Goal: Information Seeking & Learning: Learn about a topic

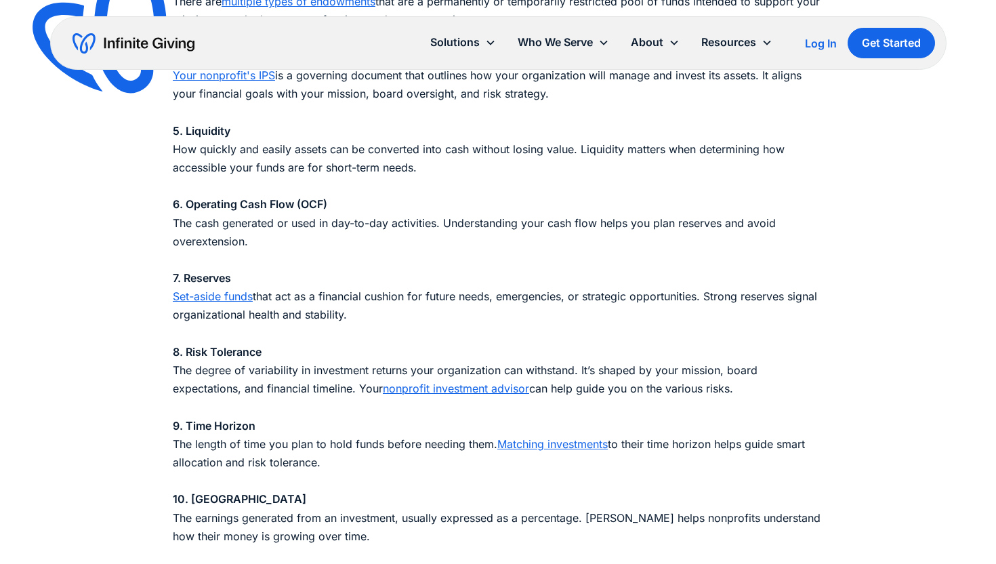
click at [239, 302] on link "Set-aside funds" at bounding box center [213, 296] width 80 height 14
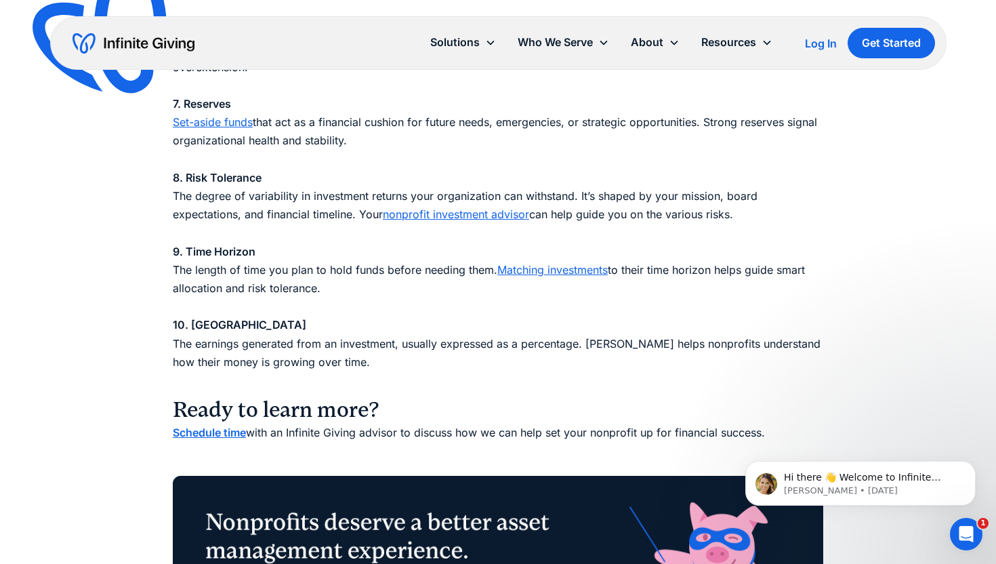
scroll to position [1751, 0]
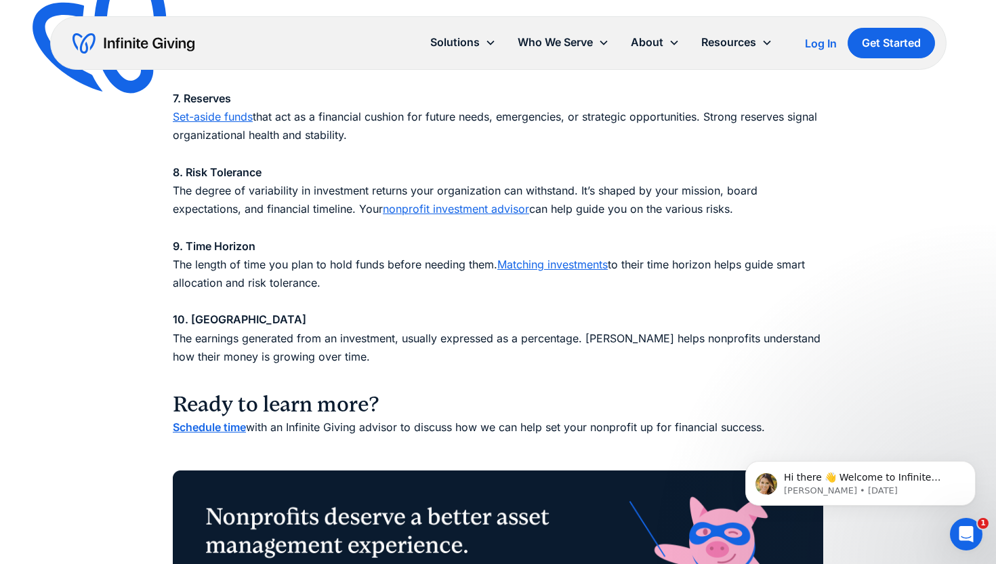
click at [348, 136] on p "1. Asset Allocation How your investments are divided across different asset cla…" at bounding box center [498, 7] width 651 height 756
drag, startPoint x: 355, startPoint y: 140, endPoint x: 179, endPoint y: 125, distance: 176.8
click at [179, 125] on p "1. Asset Allocation How your investments are divided across different asset cla…" at bounding box center [498, 7] width 651 height 756
copy p "et-aside funds that act as a financial cushion for future needs, emergencies, o…"
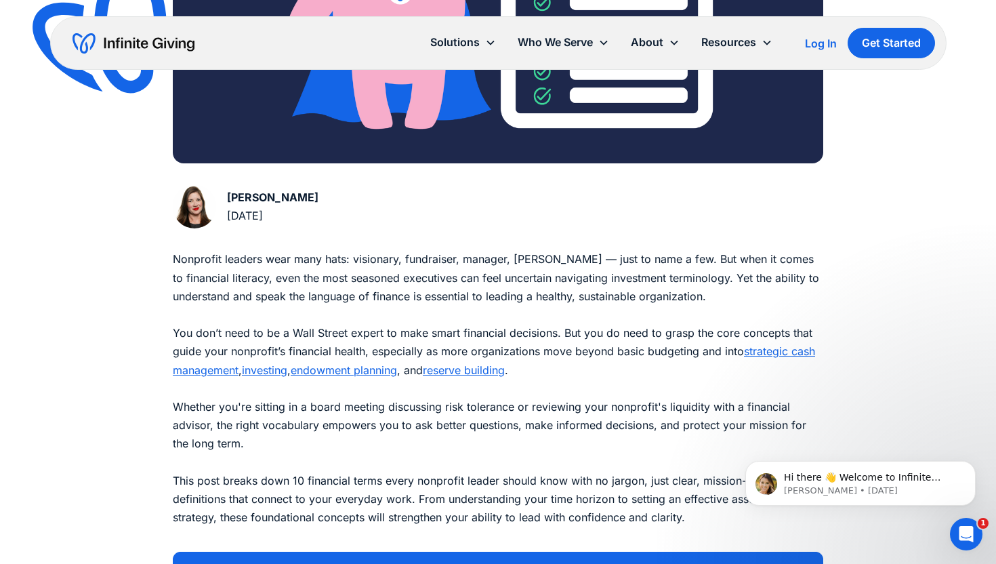
scroll to position [537, 0]
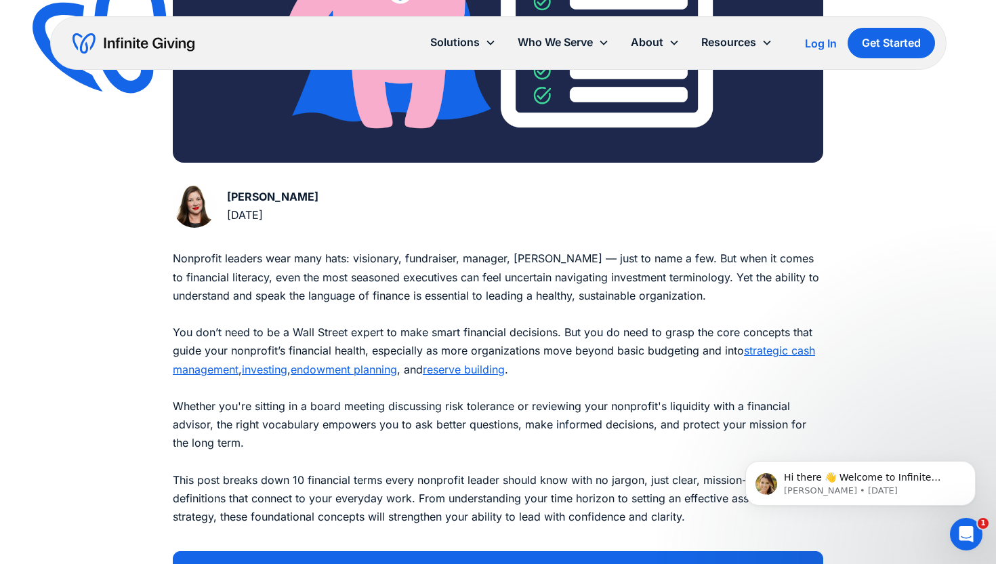
click at [669, 367] on p "Nonprofit leaders wear many hats: visionary, fundraiser, manager, steward — jus…" at bounding box center [498, 396] width 651 height 295
click at [705, 352] on p "Nonprofit leaders wear many hats: visionary, fundraiser, manager, steward — jus…" at bounding box center [498, 396] width 651 height 295
drag, startPoint x: 661, startPoint y: 333, endPoint x: 664, endPoint y: 365, distance: 32.0
click at [664, 365] on p "Nonprofit leaders wear many hats: visionary, fundraiser, manager, steward — jus…" at bounding box center [498, 396] width 651 height 295
copy p "grasp the core concepts that guide your nonprofit’s financial health, especiall…"
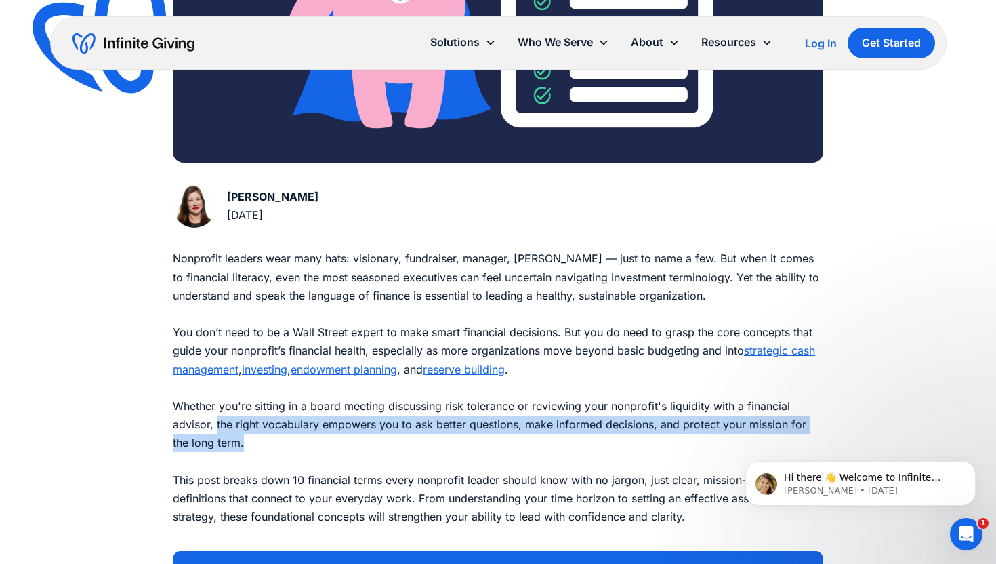
drag, startPoint x: 253, startPoint y: 444, endPoint x: 216, endPoint y: 422, distance: 43.1
click at [216, 422] on p "Nonprofit leaders wear many hats: visionary, fundraiser, manager, steward — jus…" at bounding box center [498, 396] width 651 height 295
copy p "the right vocabulary empowers you to ask better questions, make informed decisi…"
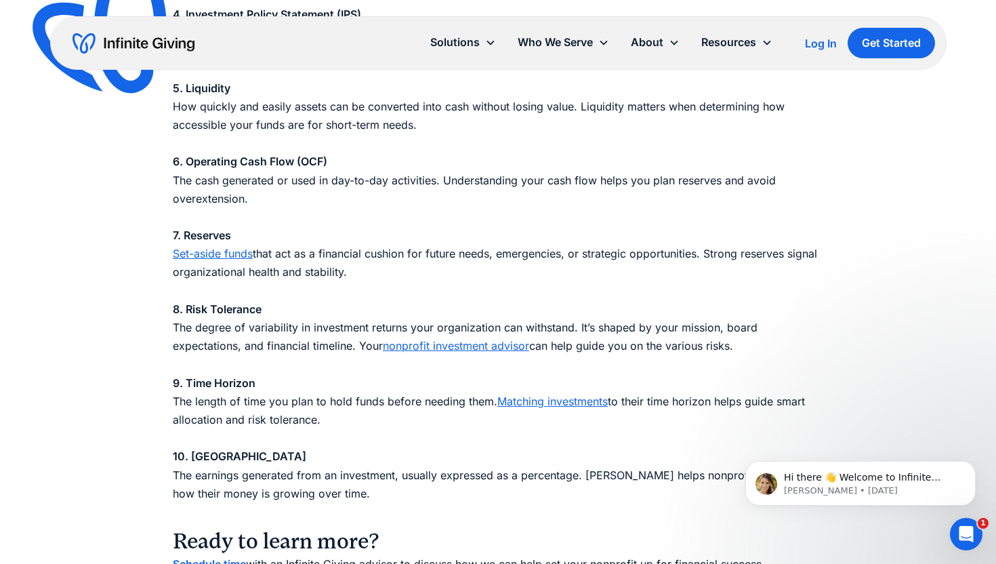
scroll to position [1630, 0]
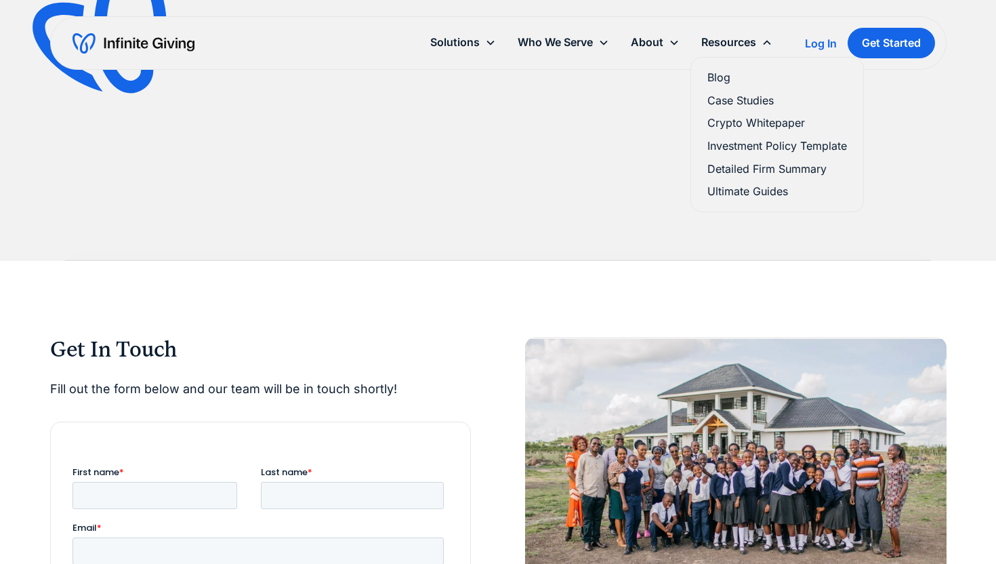
click at [718, 79] on link "Blog" at bounding box center [778, 77] width 140 height 18
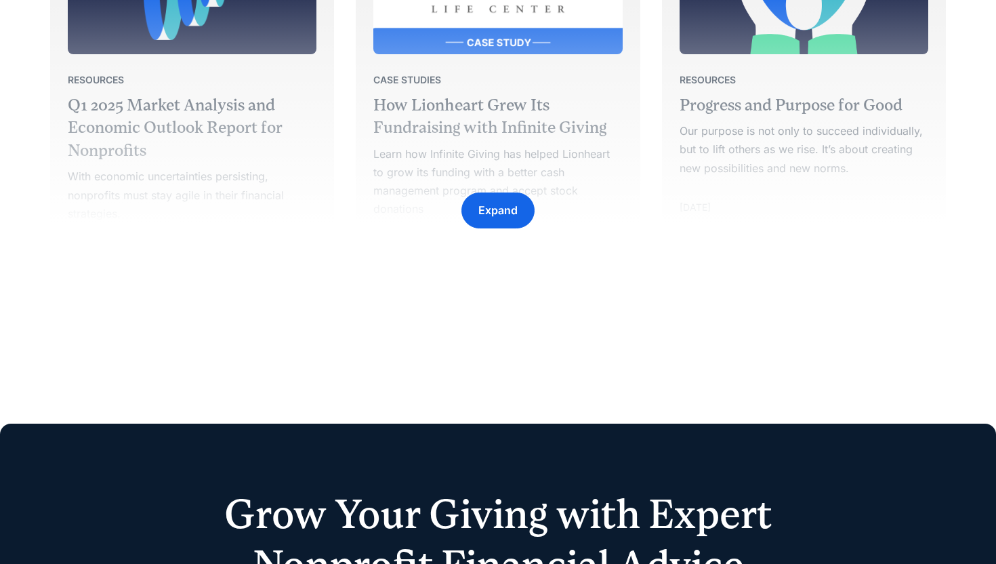
scroll to position [2256, 0]
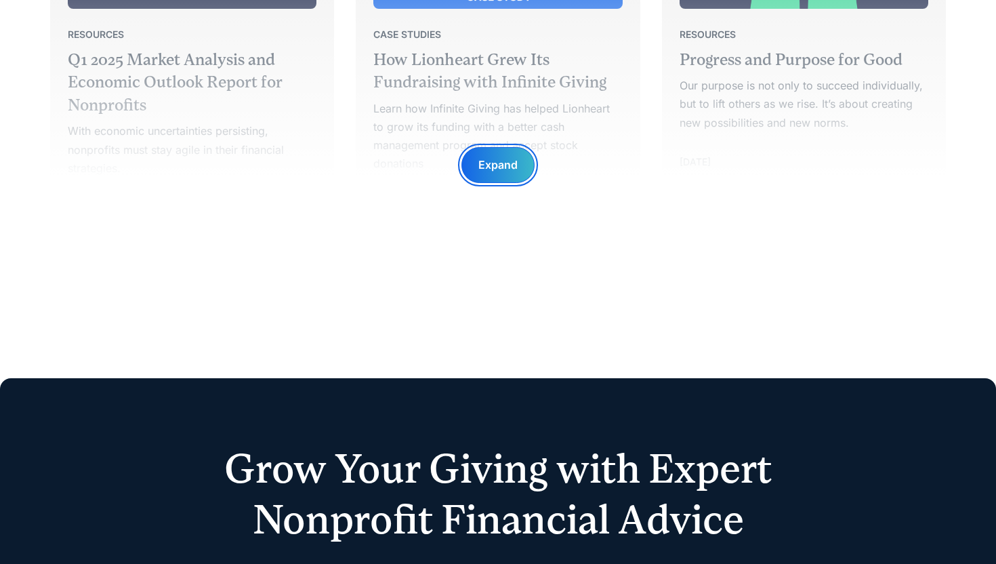
click at [502, 167] on div "Expand" at bounding box center [497, 165] width 39 height 18
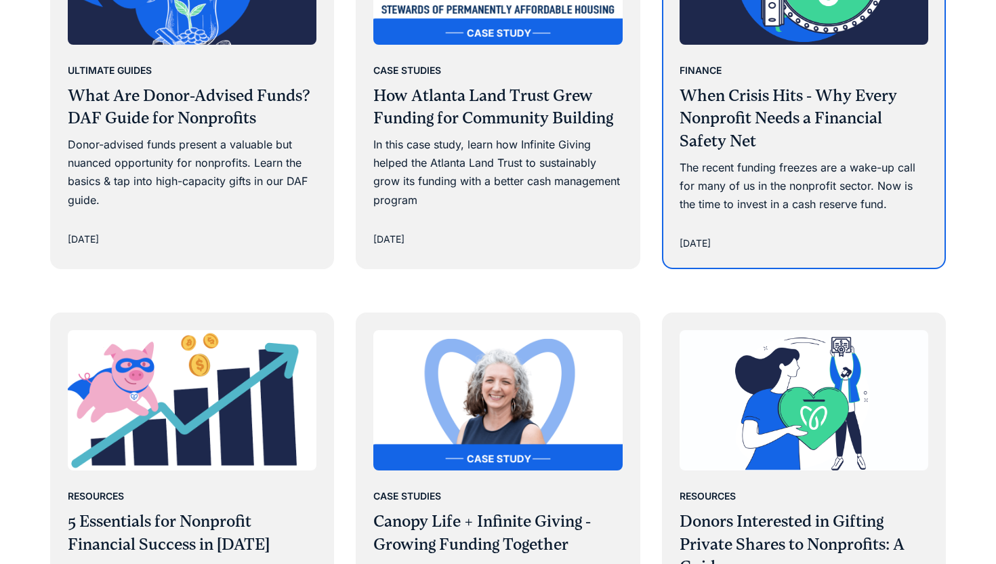
scroll to position [2570, 0]
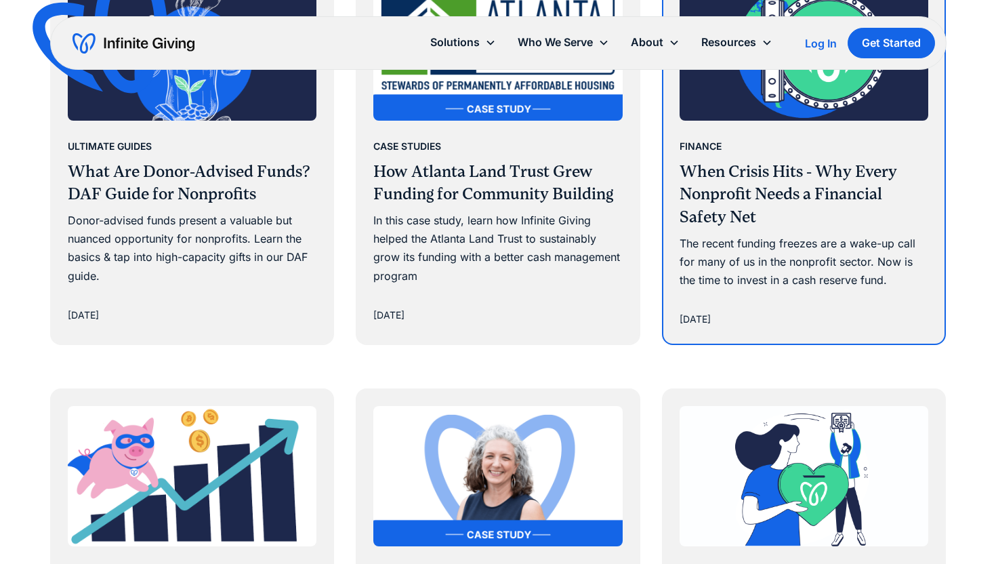
click at [762, 201] on h3 "When Crisis Hits - Why Every Nonprofit Needs a Financial Safety Net" at bounding box center [804, 195] width 249 height 68
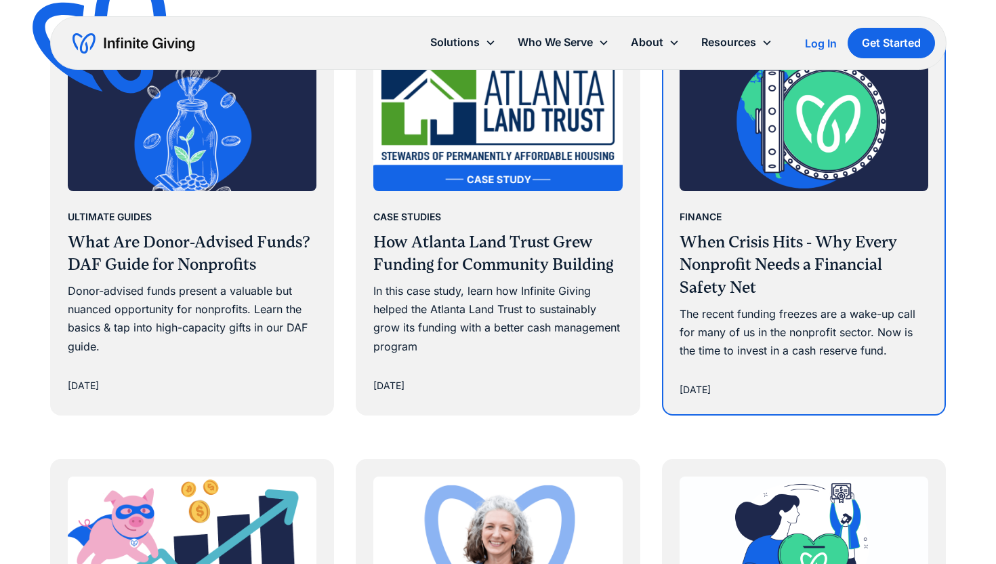
scroll to position [2441, 0]
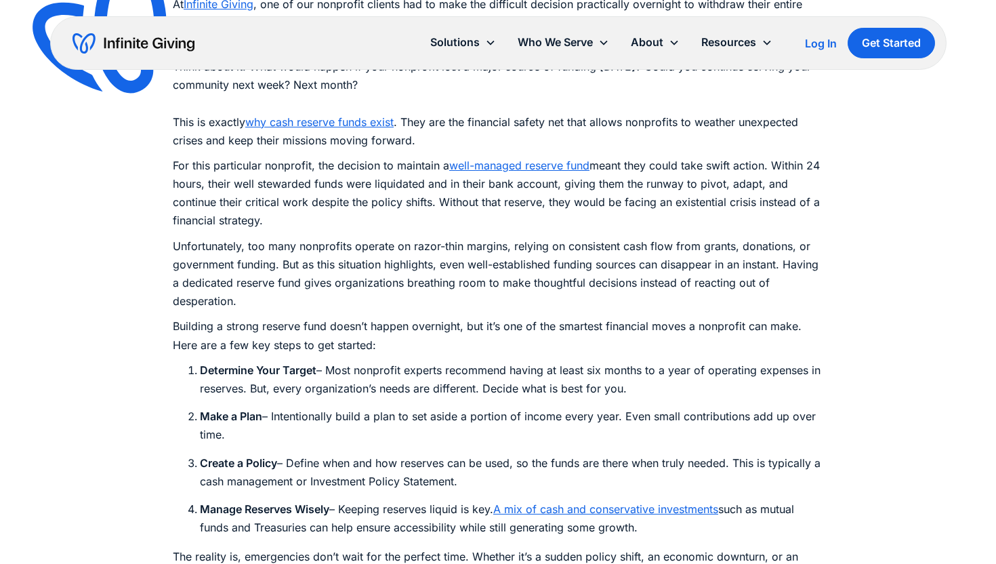
scroll to position [1200, 0]
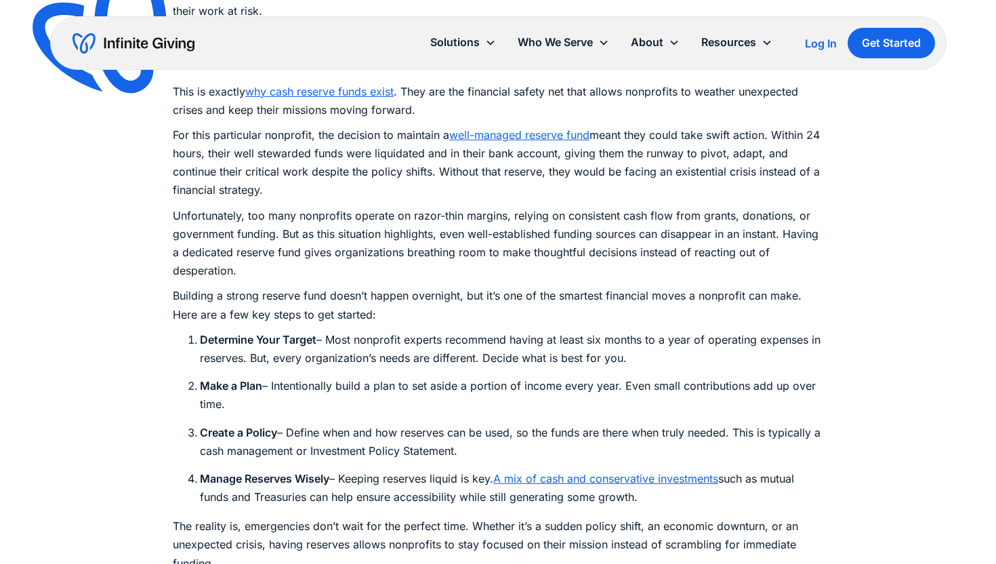
click at [534, 129] on link "well-managed reserve fund" at bounding box center [519, 135] width 140 height 14
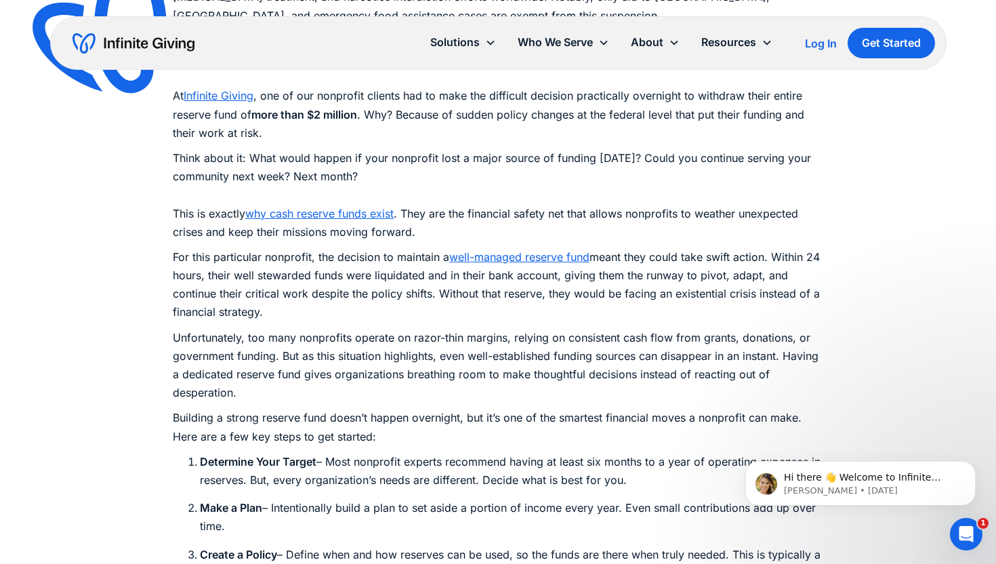
scroll to position [796, 0]
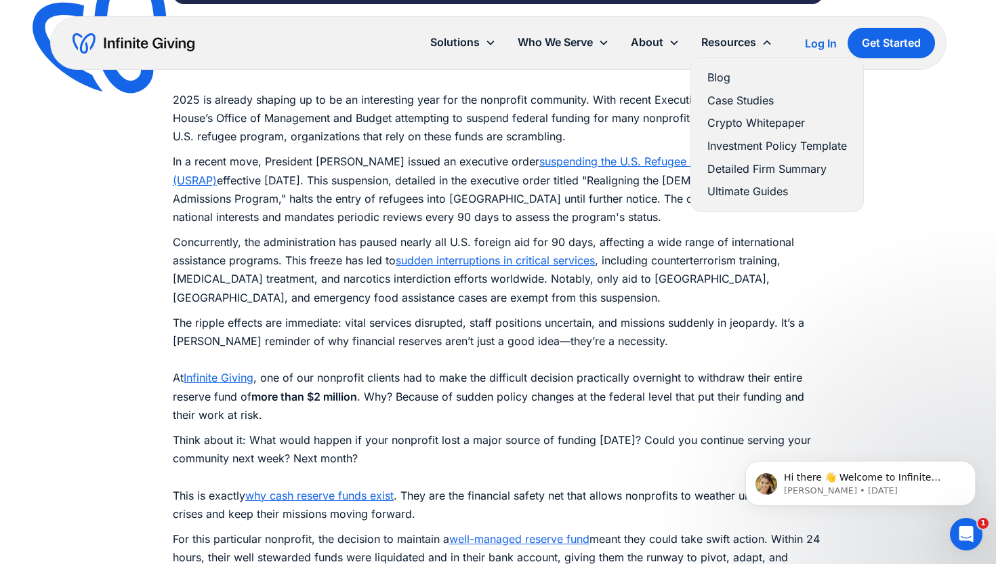
click at [719, 68] on link "Blog" at bounding box center [778, 77] width 140 height 18
click at [719, 76] on link "Blog" at bounding box center [778, 77] width 140 height 18
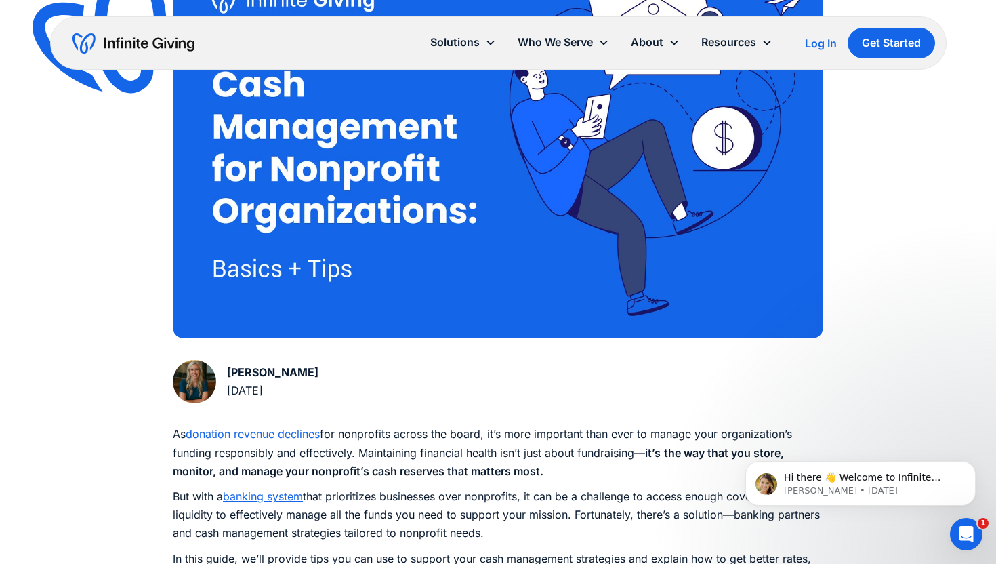
scroll to position [347, 0]
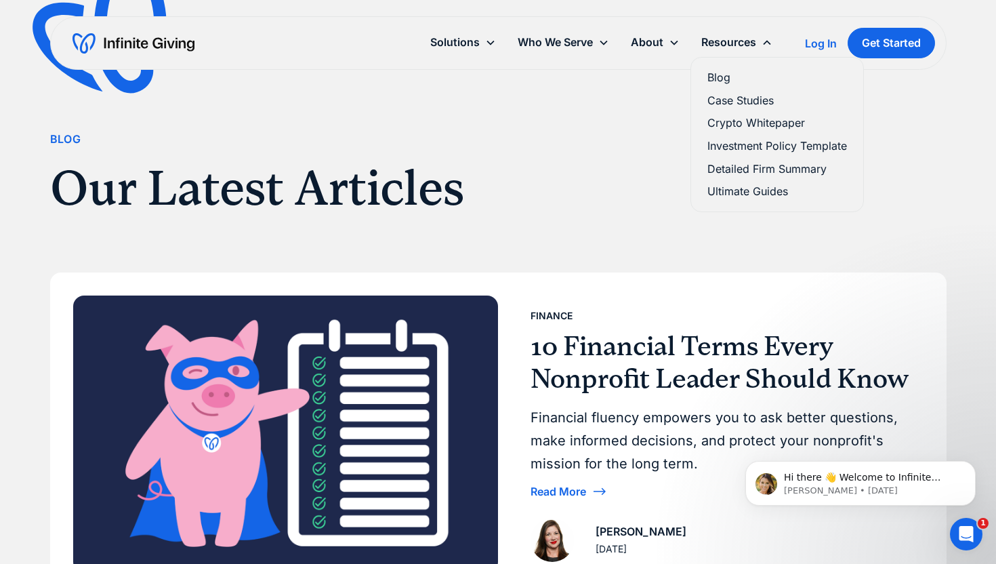
click at [720, 77] on link "Blog" at bounding box center [778, 77] width 140 height 18
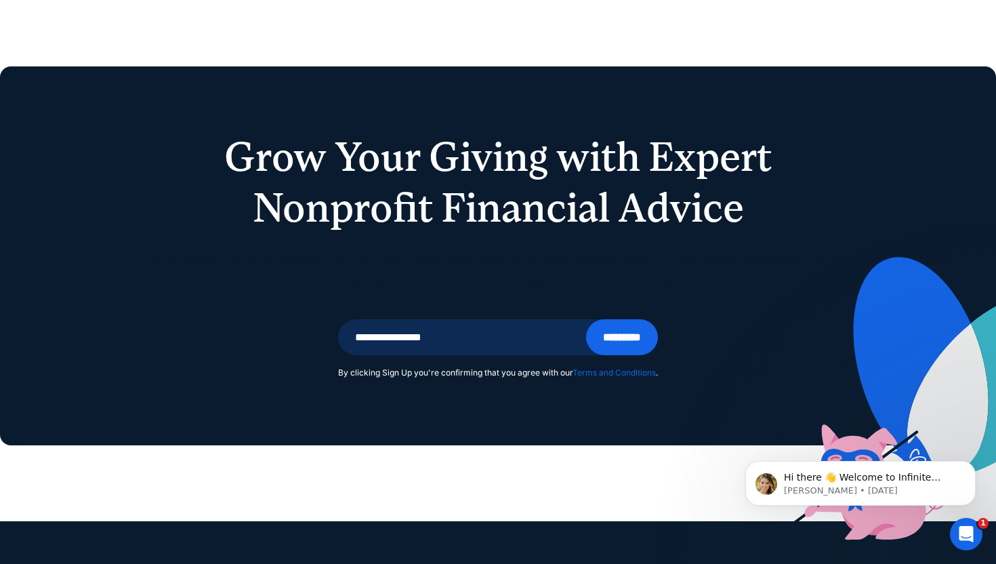
scroll to position [2953, 0]
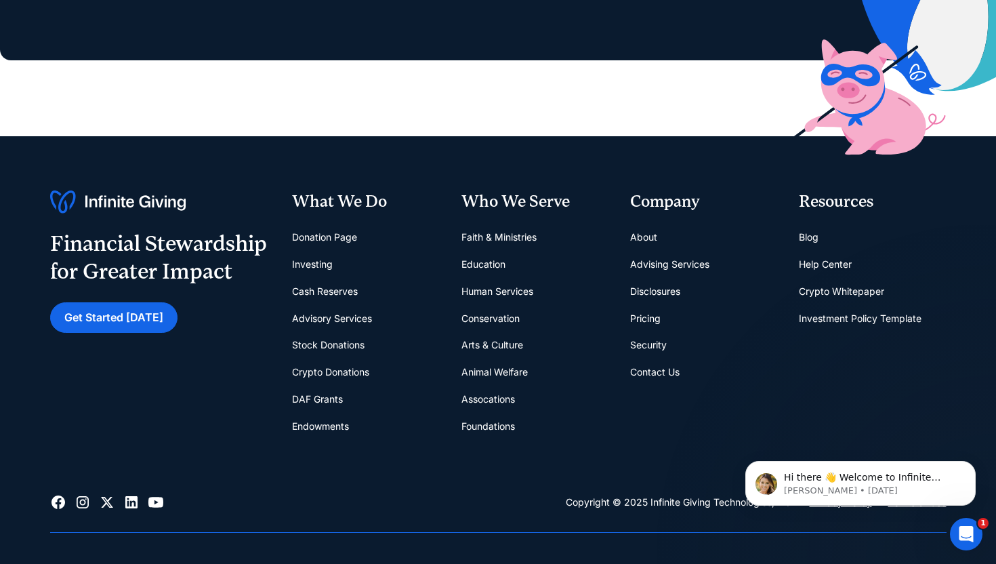
click at [346, 287] on link "Cash Reserves" at bounding box center [325, 291] width 66 height 27
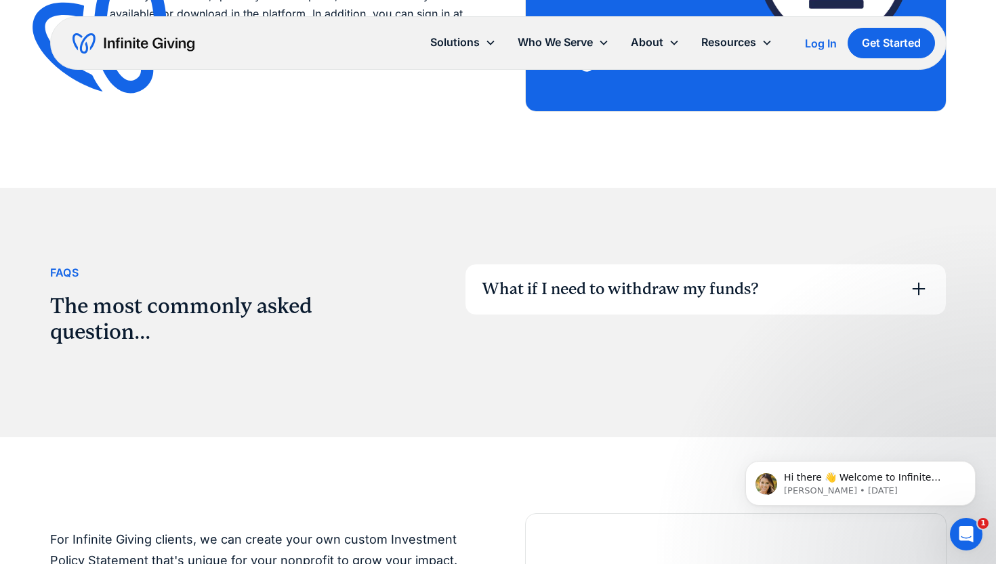
scroll to position [2043, 0]
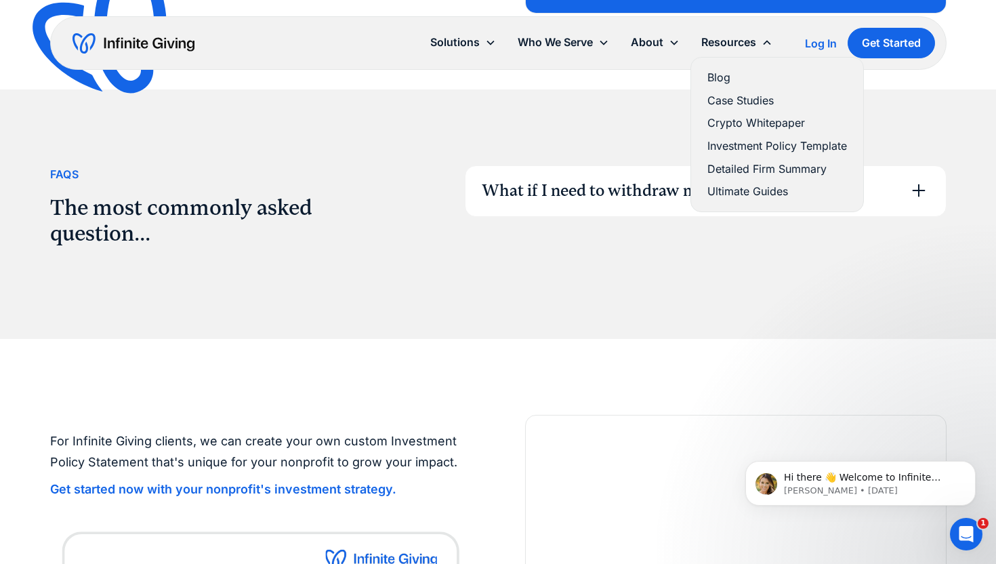
click at [724, 75] on link "Blog" at bounding box center [778, 77] width 140 height 18
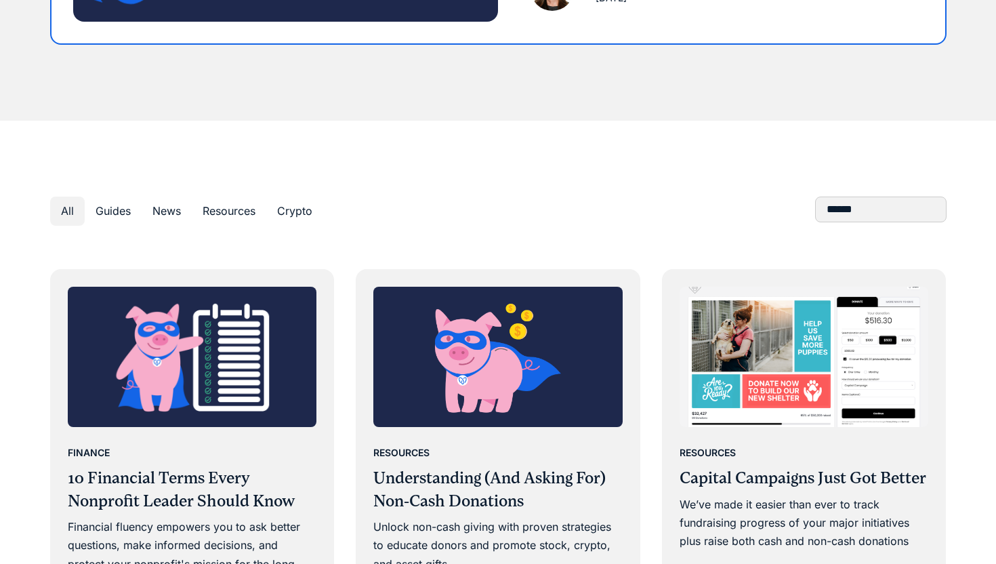
scroll to position [577, 0]
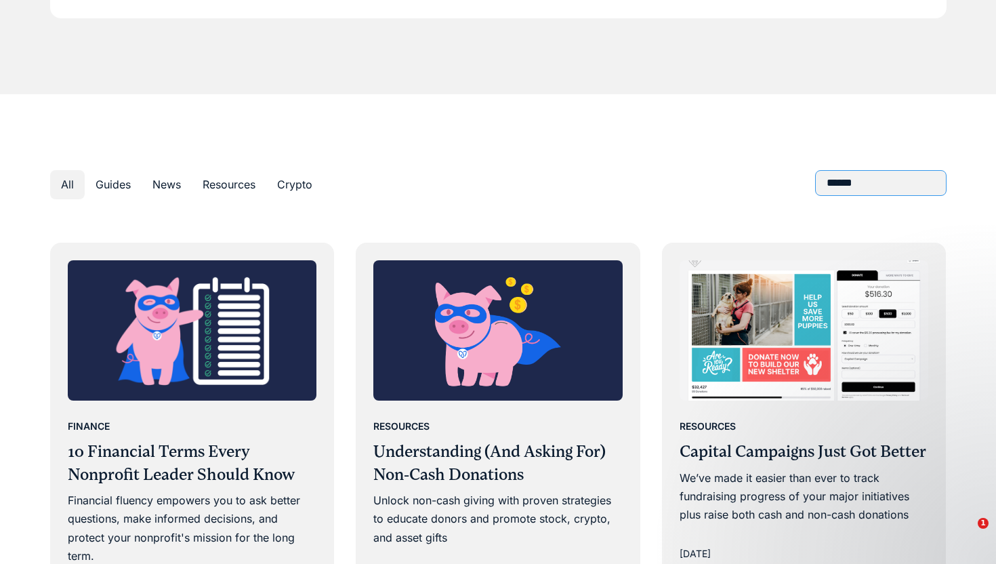
click at [834, 180] on input "Blog Search" at bounding box center [880, 183] width 131 height 26
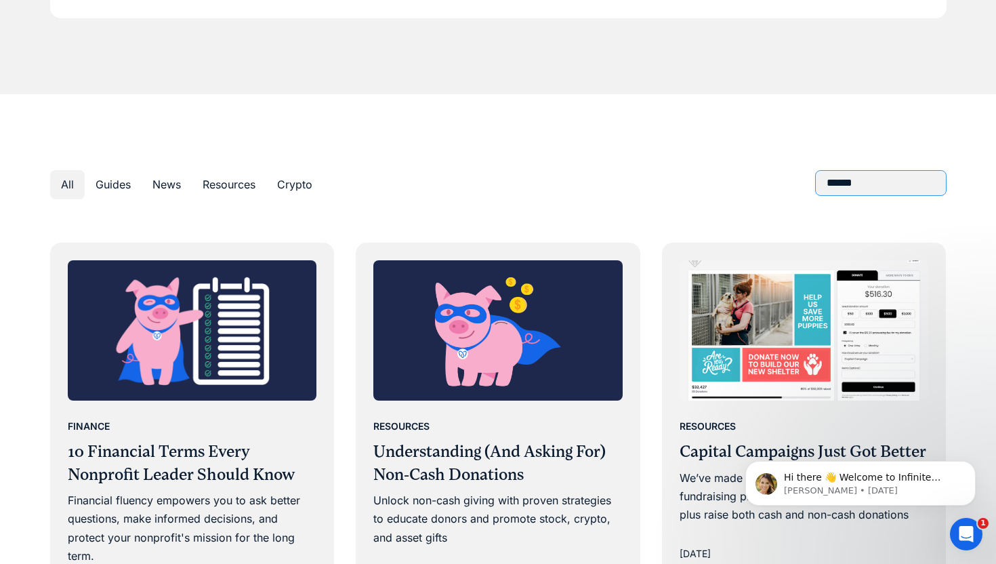
scroll to position [0, 0]
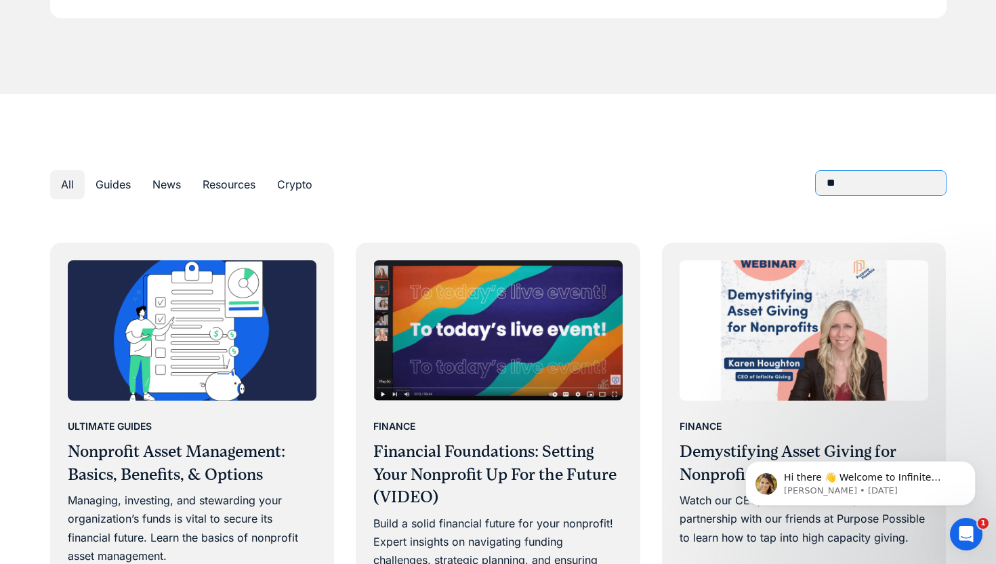
type input "*"
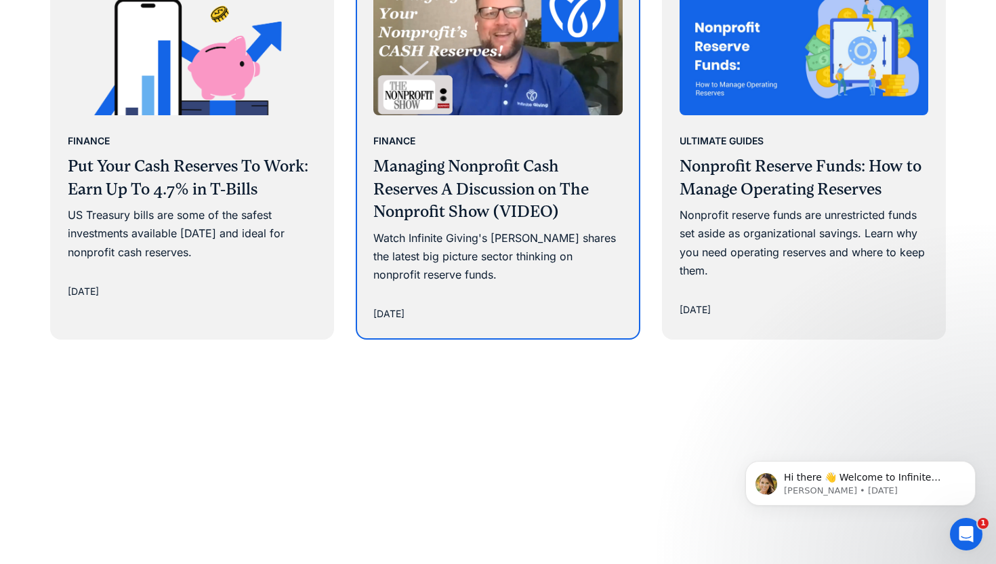
scroll to position [865, 0]
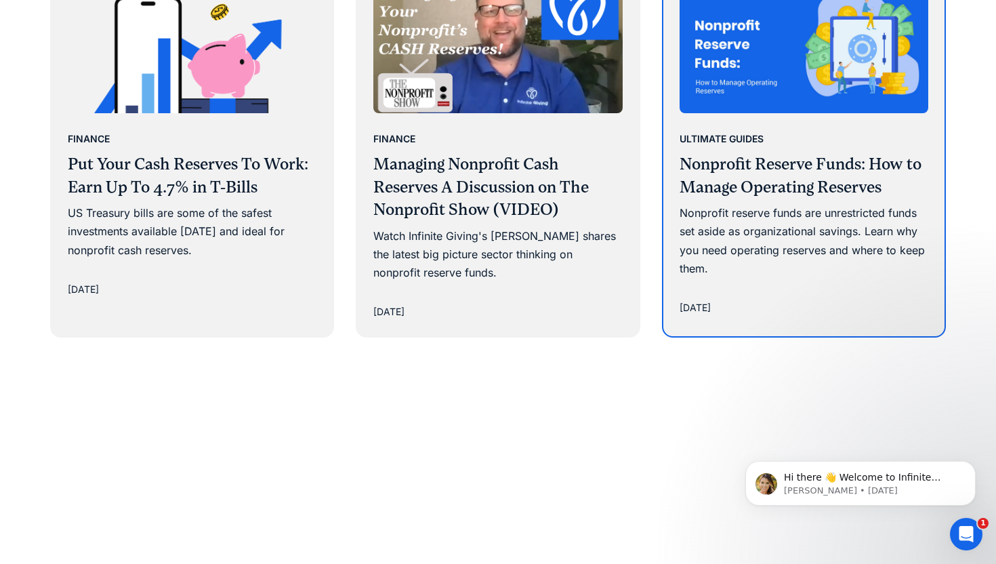
type input "********"
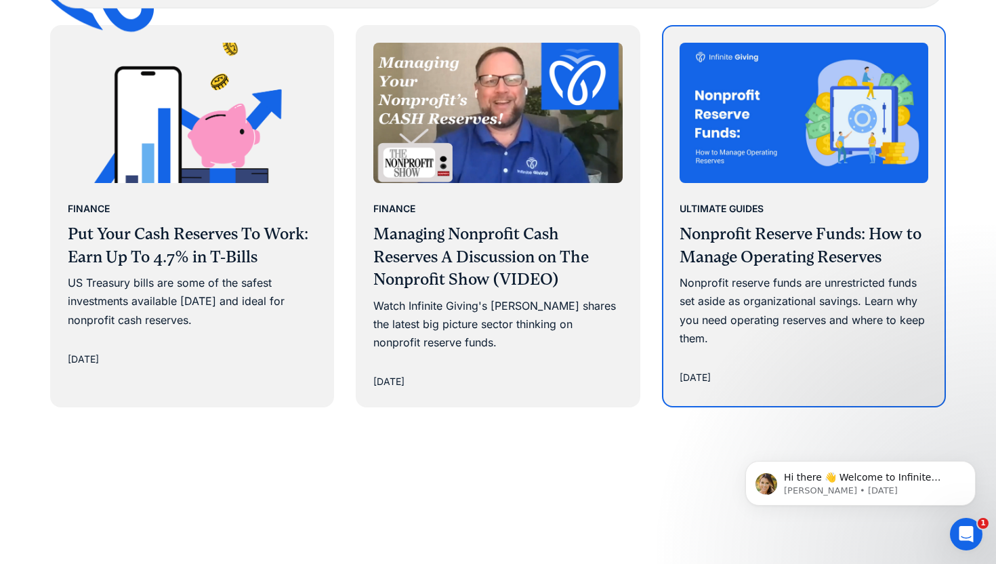
scroll to position [813, 0]
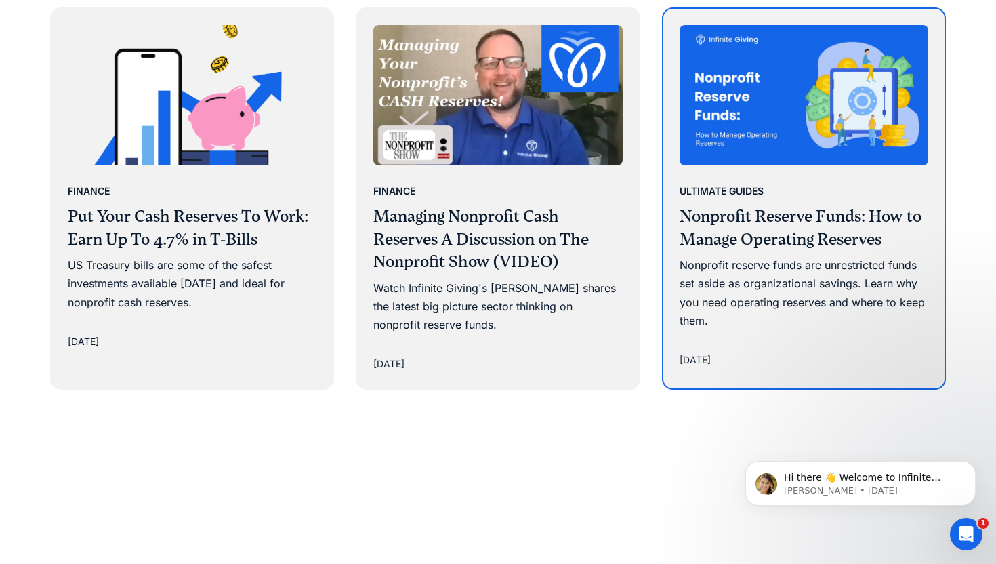
click at [740, 264] on div "Nonprofit reserve funds are unrestricted funds set aside as organizational savi…" at bounding box center [804, 293] width 249 height 74
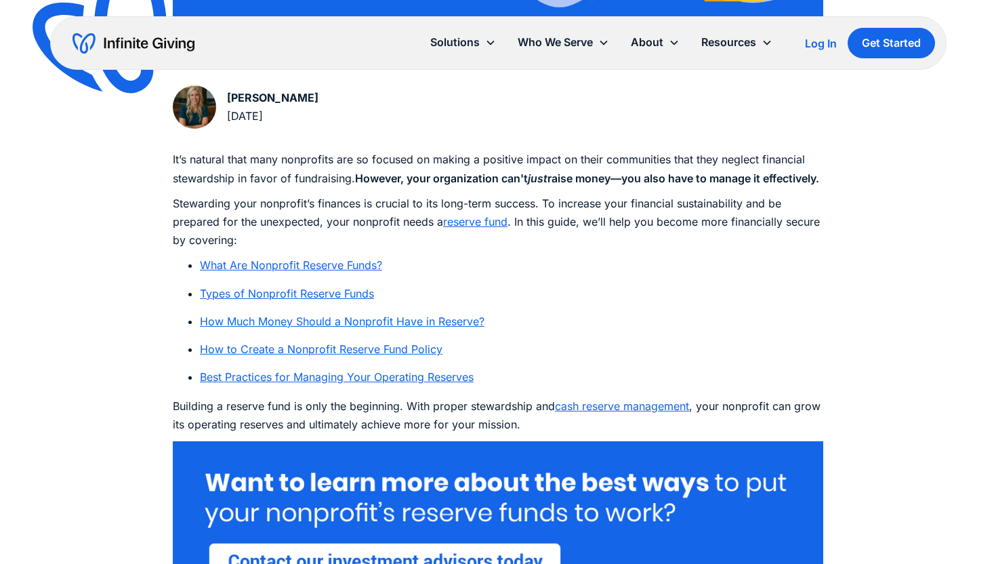
scroll to position [666, 0]
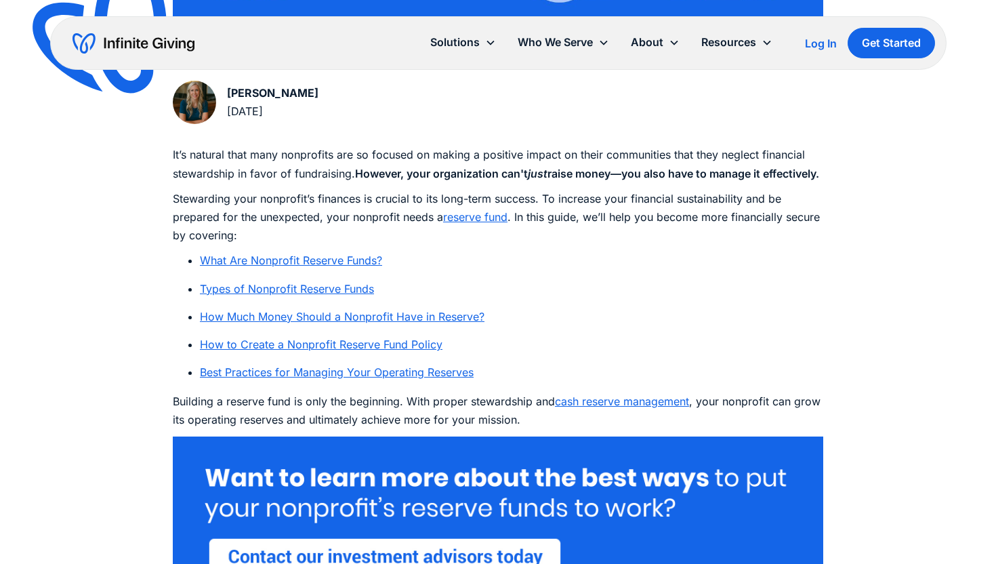
click at [343, 267] on link "What Are Nonprofit Reserve Funds?" at bounding box center [291, 260] width 182 height 14
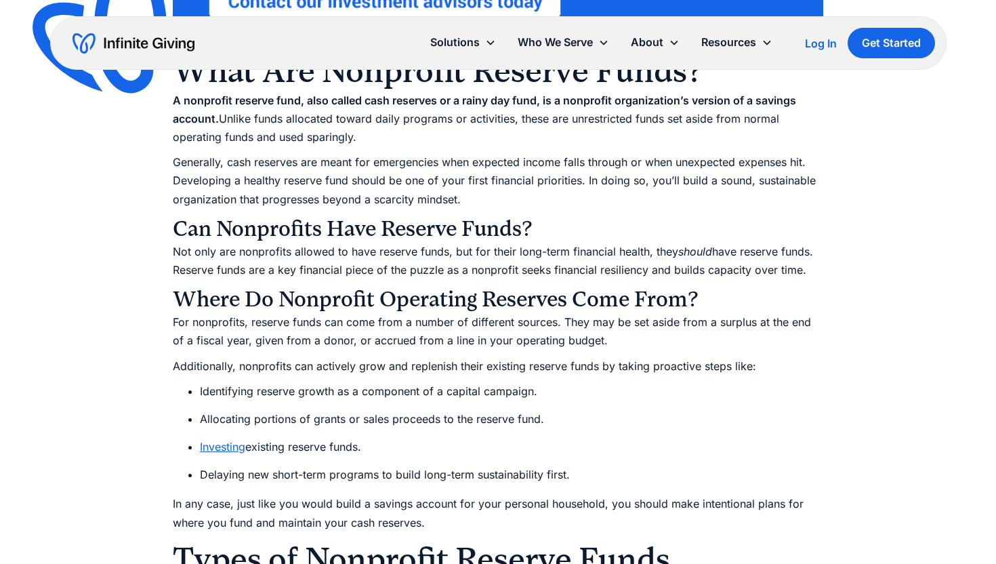
scroll to position [1222, 0]
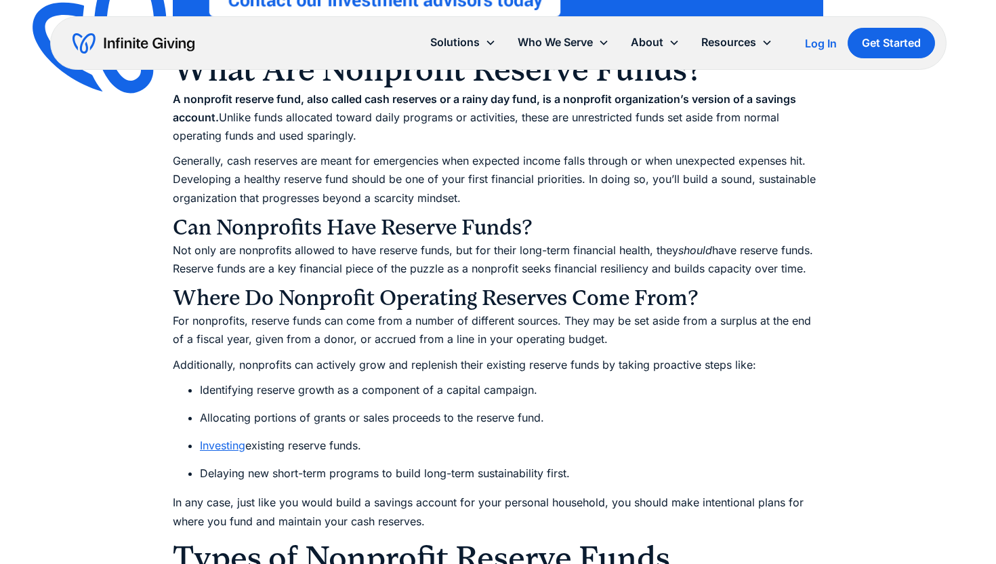
drag, startPoint x: 173, startPoint y: 114, endPoint x: 971, endPoint y: 4, distance: 805.9
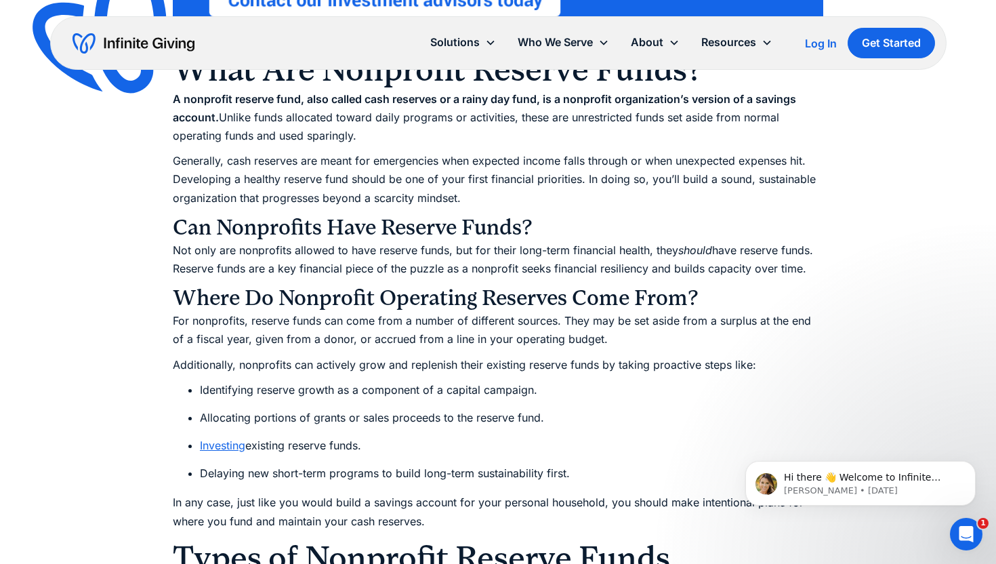
scroll to position [1198, 0]
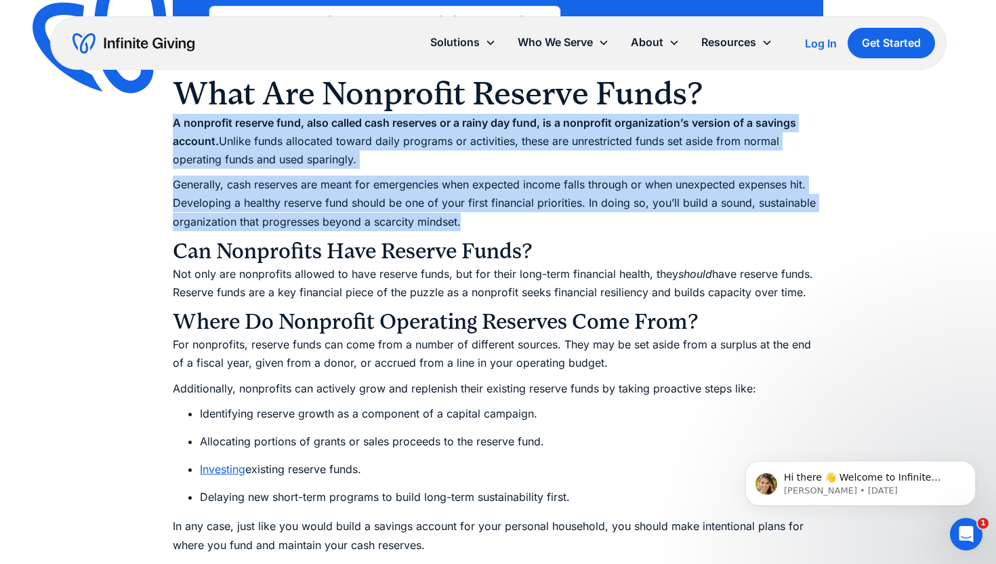
drag, startPoint x: 171, startPoint y: 142, endPoint x: 468, endPoint y: 243, distance: 314.0
copy div "A nonprofit reserve fund, also called cash reserves or a rainy day fund, is a n…"
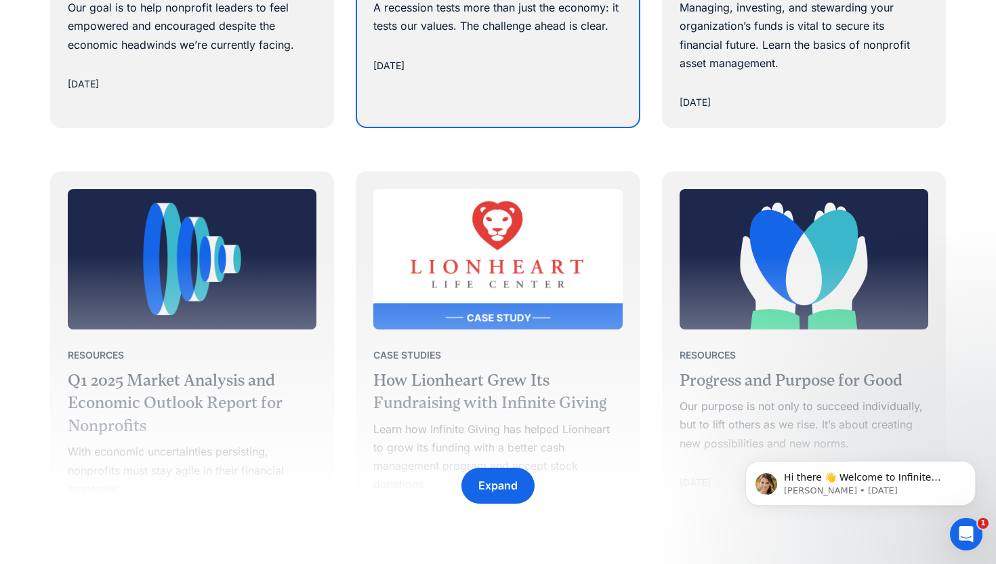
scroll to position [1979, 0]
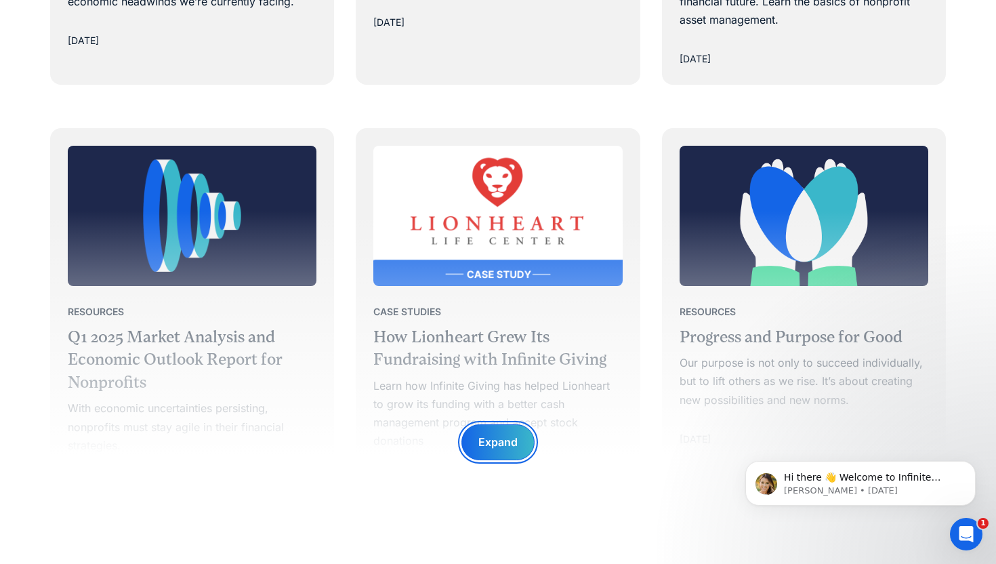
click at [512, 451] on div "Expand" at bounding box center [498, 442] width 73 height 36
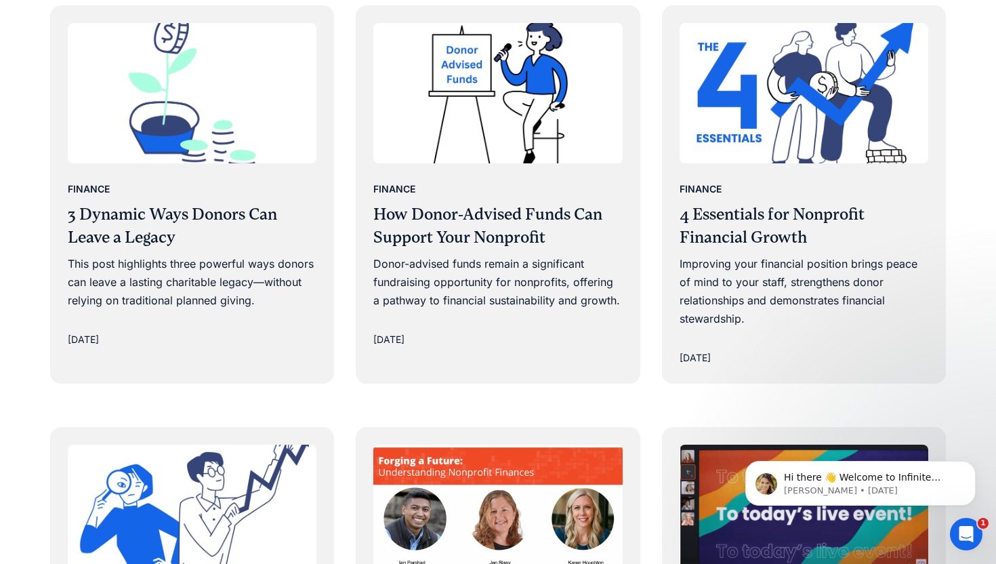
scroll to position [4716, 0]
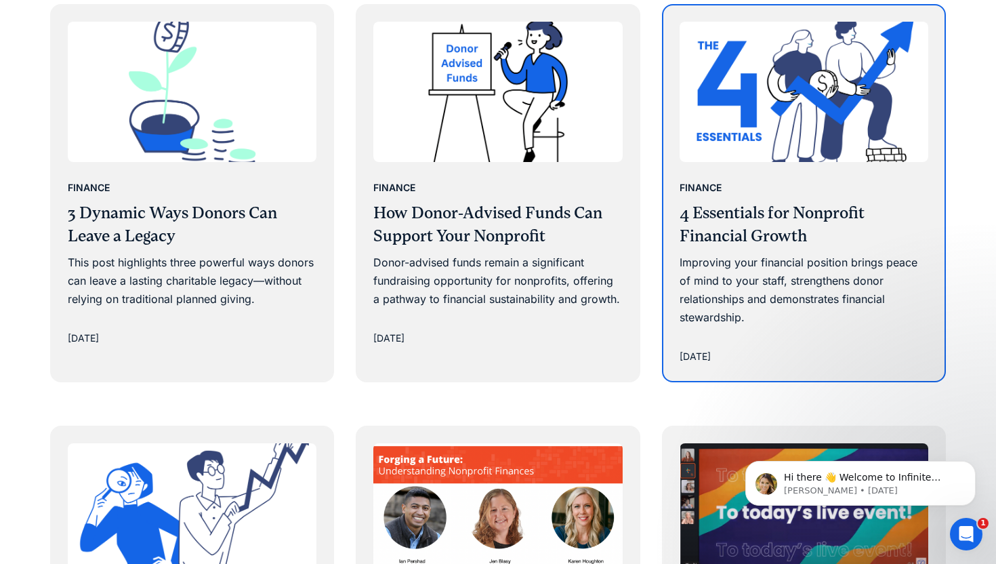
click at [743, 253] on div "Improving your financial position brings peace of mind to your staff, strengthe…" at bounding box center [804, 290] width 249 height 74
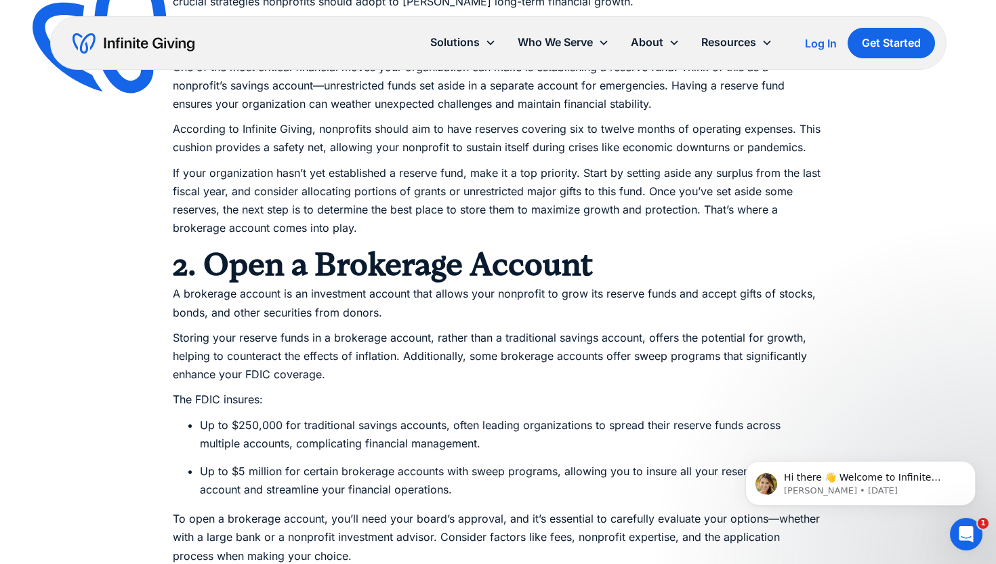
scroll to position [729, 0]
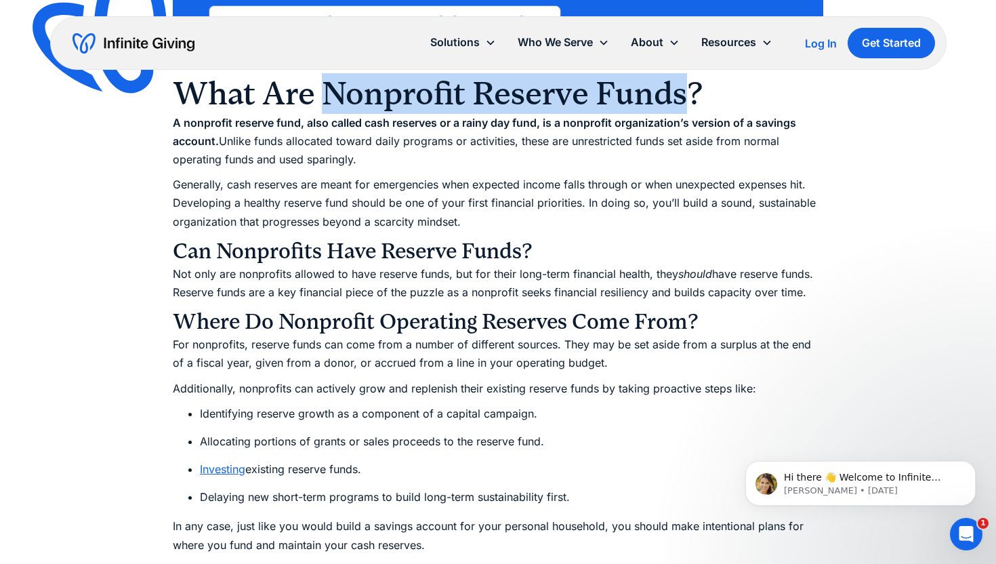
drag, startPoint x: 684, startPoint y: 108, endPoint x: 328, endPoint y: 115, distance: 355.9
click at [328, 114] on h2 "What Are Nonprofit Reserve Funds?" at bounding box center [498, 93] width 651 height 41
copy h2 "Nonprofit Reserve Funds"
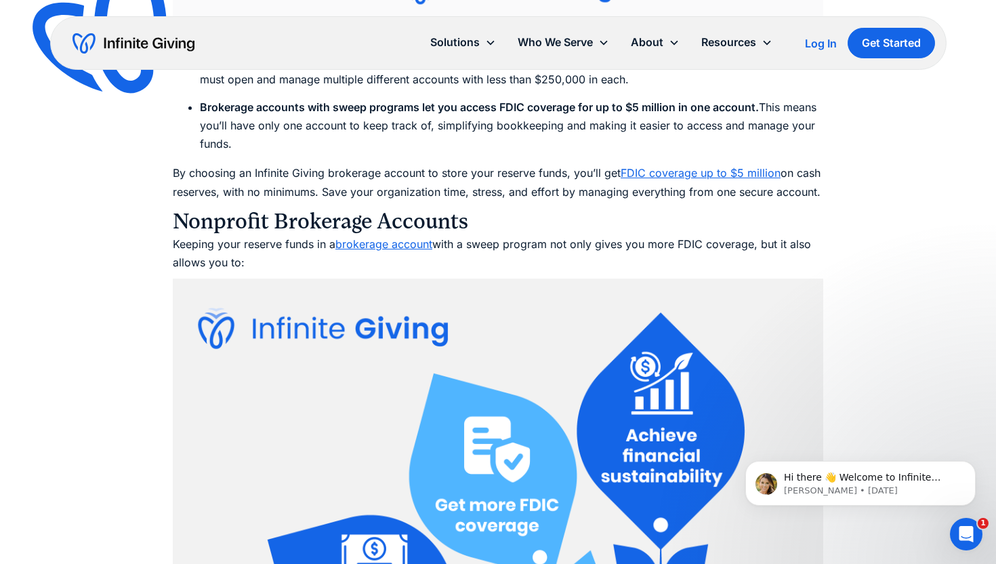
scroll to position [4166, 0]
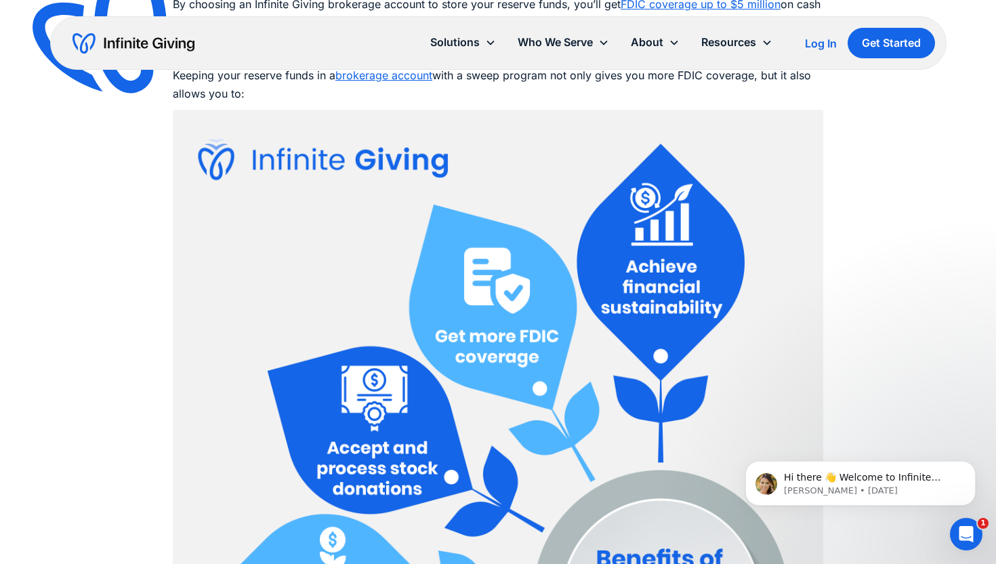
drag, startPoint x: 556, startPoint y: 91, endPoint x: 580, endPoint y: 111, distance: 30.8
click at [580, 103] on p "Keeping your reserve funds in a brokerage account with a sweep program not only…" at bounding box center [498, 84] width 651 height 37
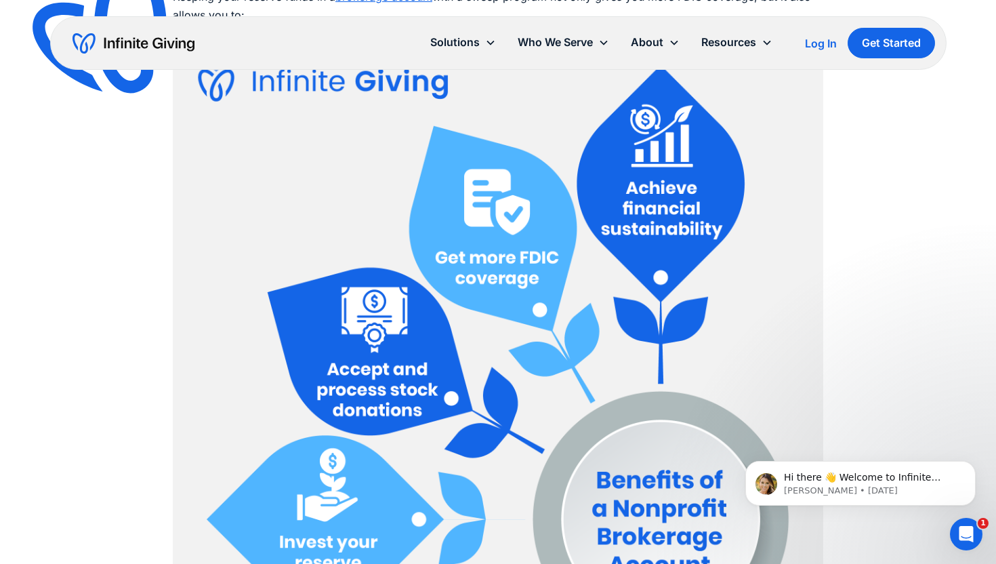
scroll to position [4097, 0]
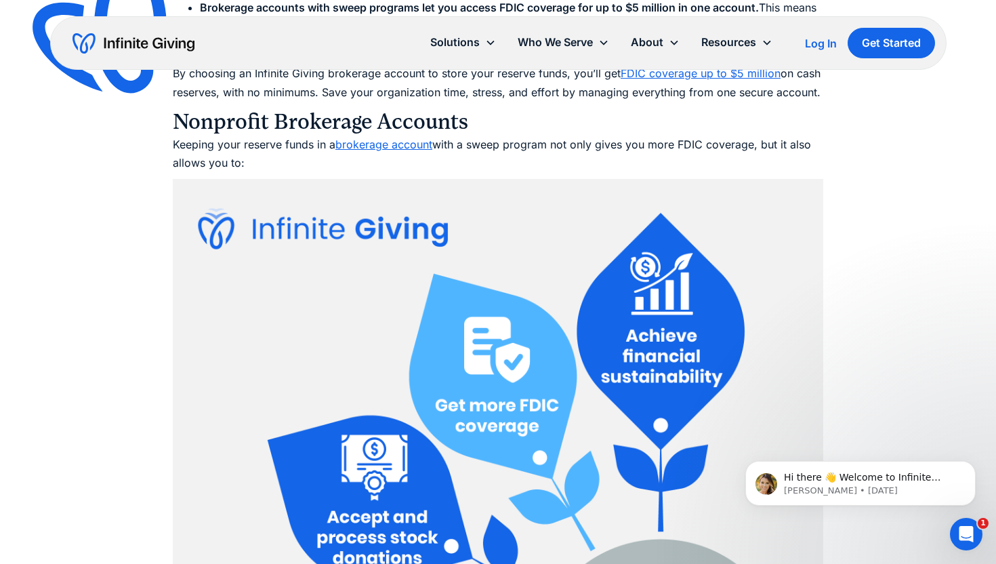
copy p "not only gives you more FDIC coverage, but it also allows you to:"
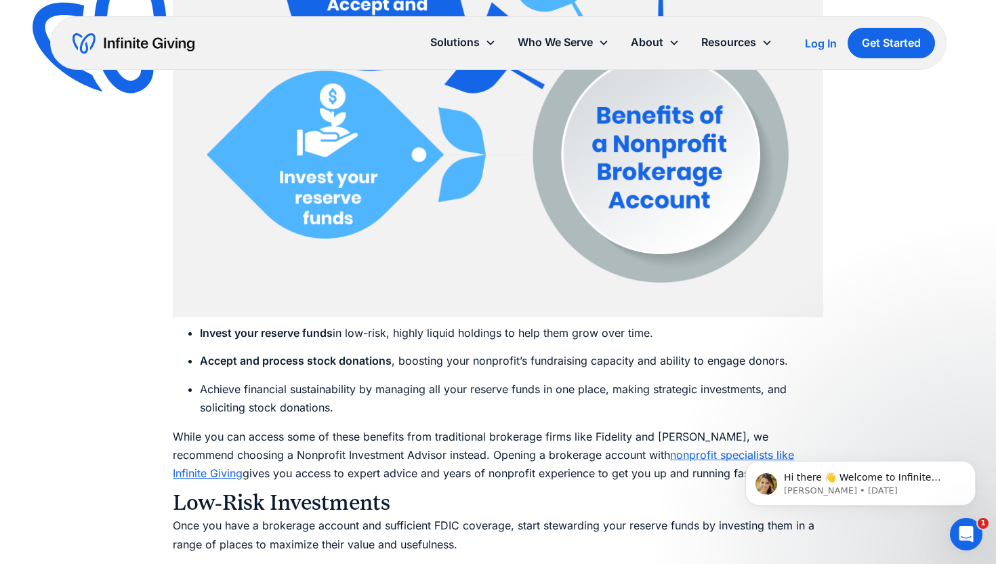
scroll to position [4612, 0]
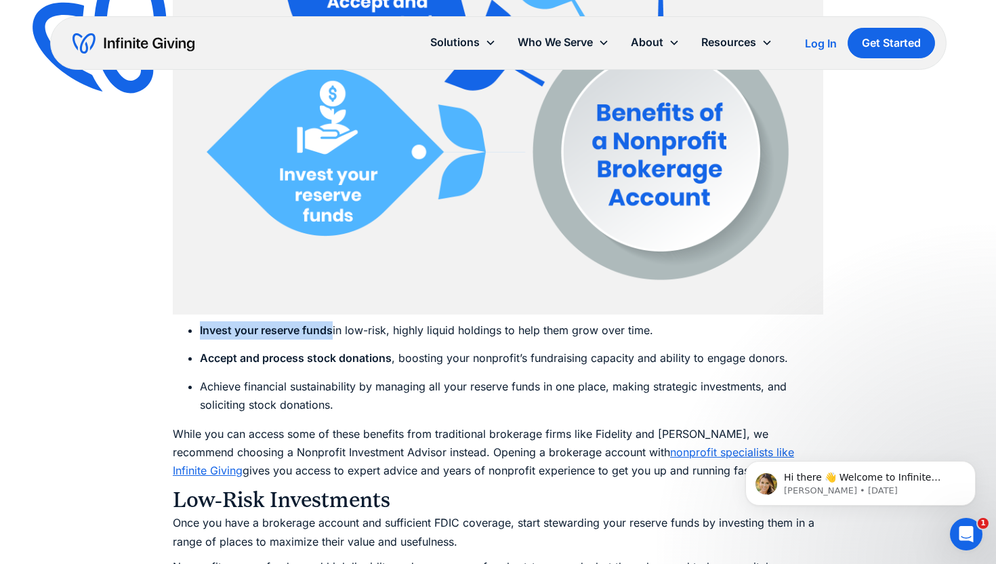
drag, startPoint x: 335, startPoint y: 348, endPoint x: 196, endPoint y: 346, distance: 139.0
click at [196, 346] on ul "Invest your reserve funds in low-risk, highly liquid holdings to help them grow…" at bounding box center [498, 367] width 651 height 93
copy strong "Invest your reserve funds"
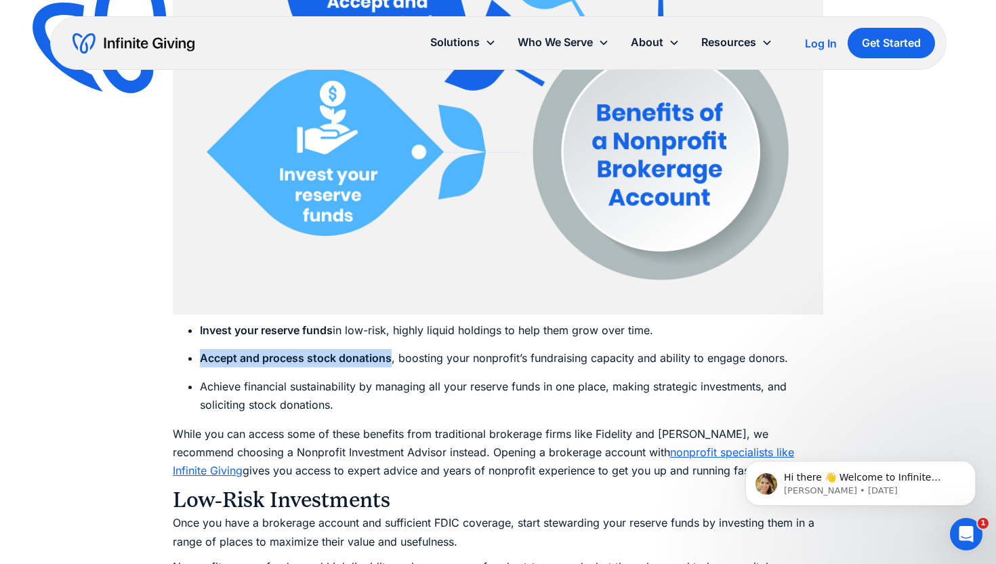
drag, startPoint x: 392, startPoint y: 373, endPoint x: 200, endPoint y: 370, distance: 191.8
click at [200, 367] on li "Accept and process stock donations , boosting your nonprofit’s fundraising capa…" at bounding box center [512, 358] width 624 height 18
copy strong "Accept and process stock donations"
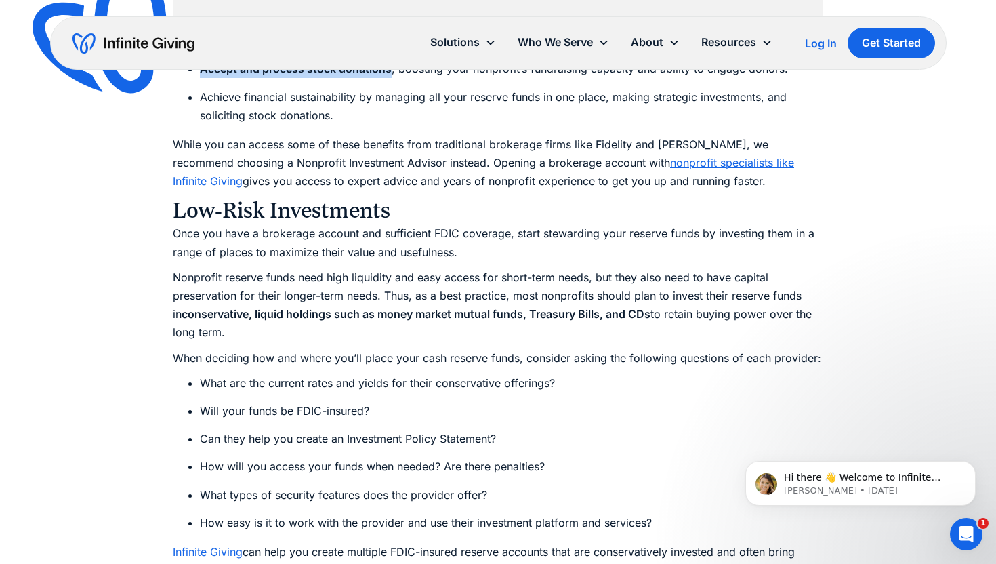
scroll to position [4913, 0]
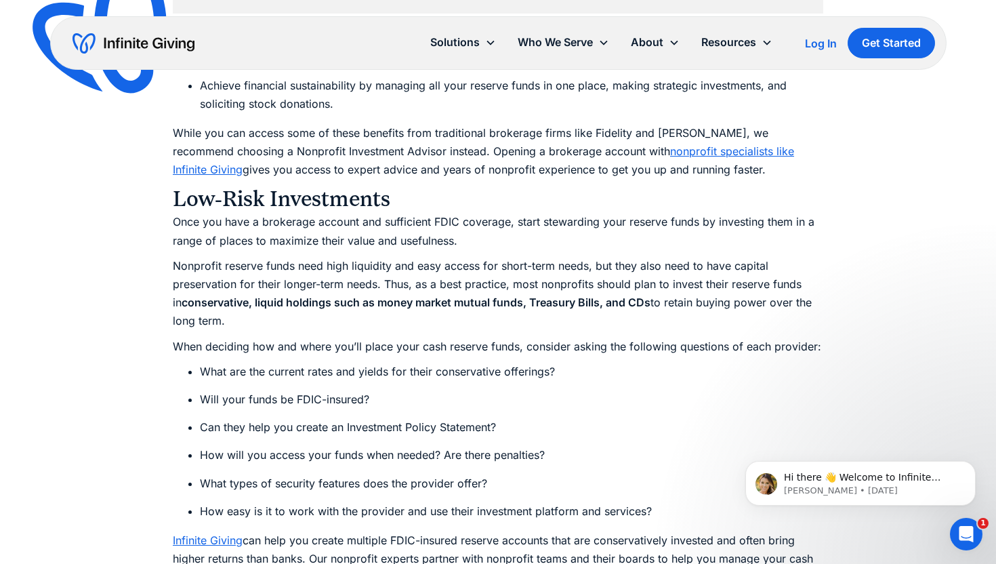
drag, startPoint x: 430, startPoint y: 167, endPoint x: 699, endPoint y: 188, distance: 269.9
click at [699, 180] on p "While you can access some of these benefits from traditional brokerage firms li…" at bounding box center [498, 152] width 651 height 56
copy p "Opening a brokerage account with nonprofit specialists like Infinite Giving giv…"
click at [590, 206] on h3 "Low-Risk Investments" at bounding box center [498, 199] width 651 height 27
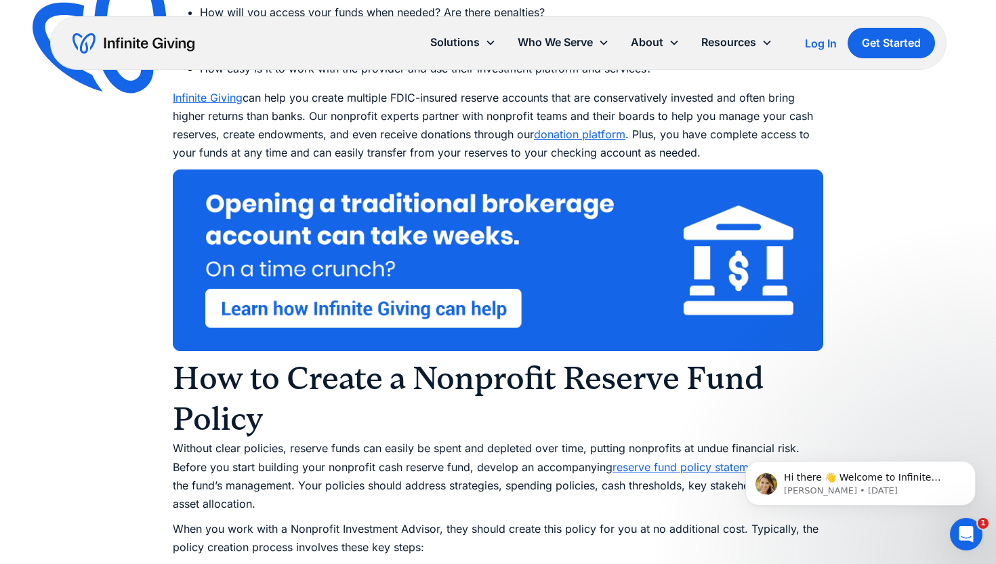
scroll to position [5368, 0]
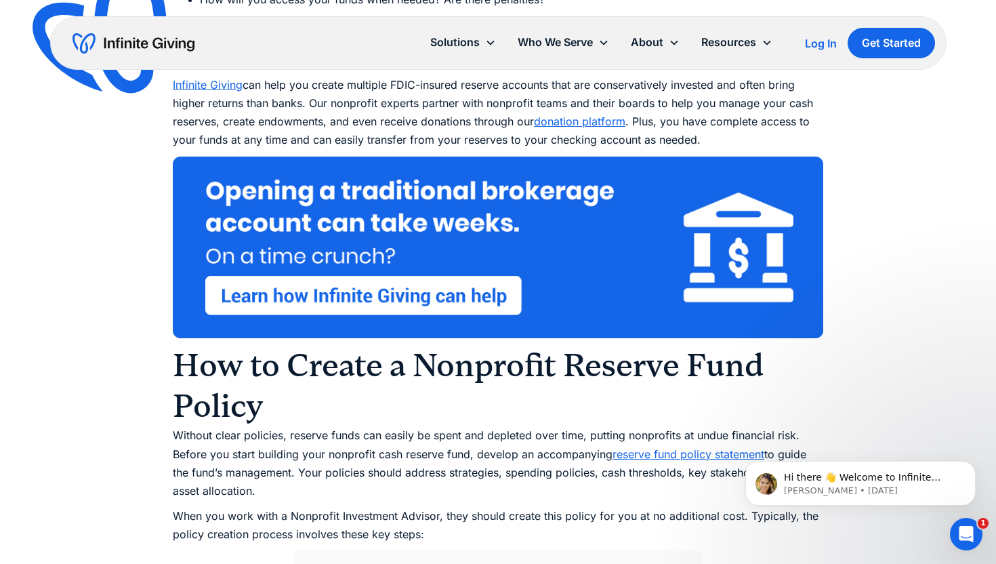
click at [464, 317] on img at bounding box center [498, 248] width 651 height 182
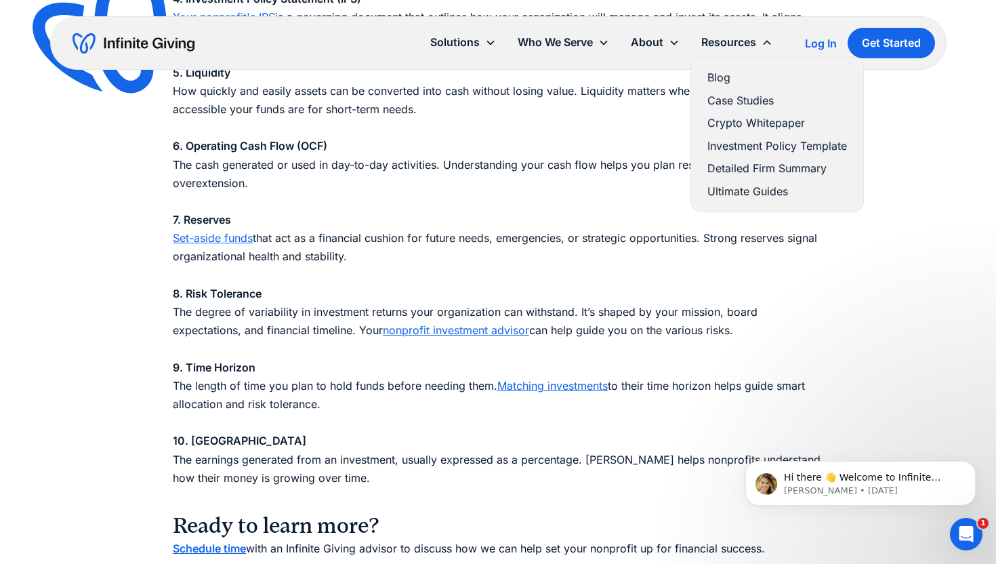
click at [751, 44] on div "Resources" at bounding box center [728, 42] width 55 height 18
click at [718, 77] on link "Blog" at bounding box center [778, 77] width 140 height 18
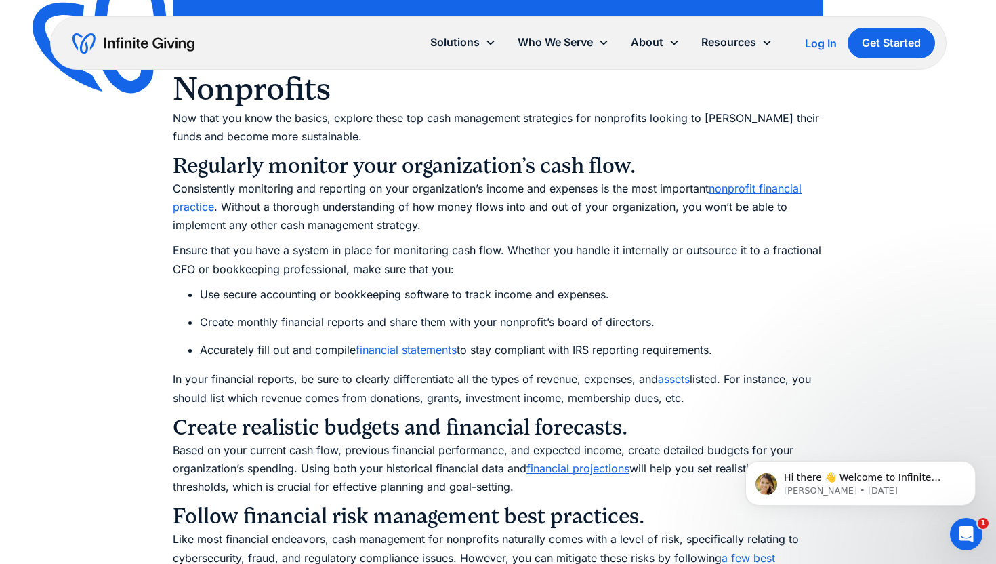
scroll to position [3514, 0]
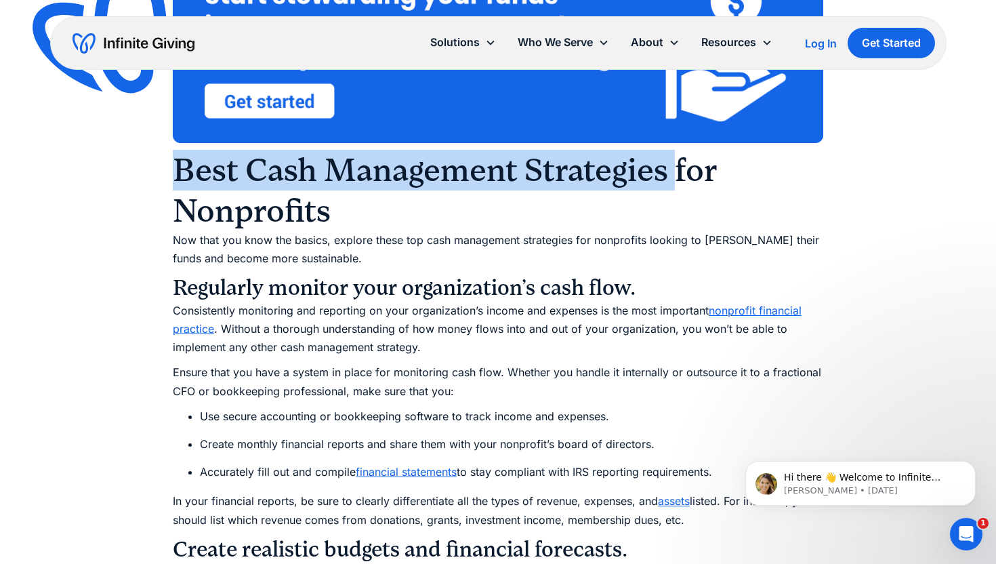
drag, startPoint x: 672, startPoint y: 176, endPoint x: 179, endPoint y: 178, distance: 492.7
click at [179, 178] on h2 "Best Cash Management Strategies for Nonprofits" at bounding box center [498, 190] width 651 height 81
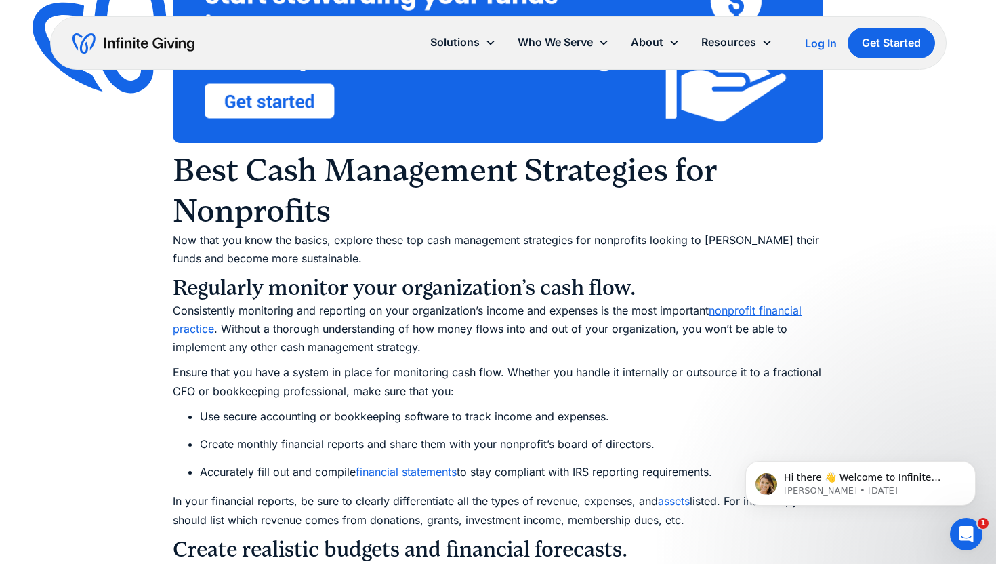
click at [351, 211] on h2 "Best Cash Management Strategies for Nonprofits" at bounding box center [498, 190] width 651 height 81
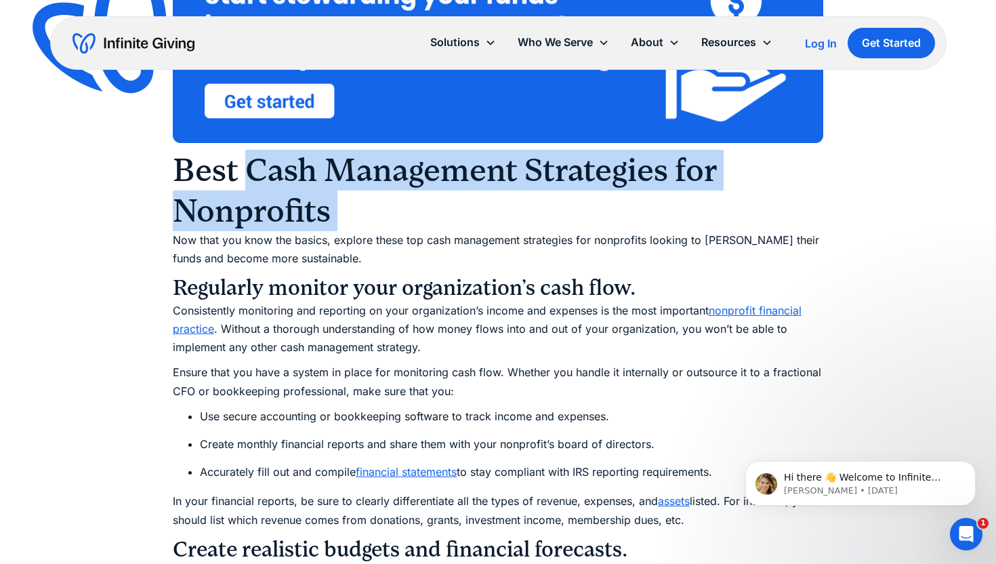
drag, startPoint x: 351, startPoint y: 211, endPoint x: 248, endPoint y: 170, distance: 110.8
click at [248, 170] on h2 "Best Cash Management Strategies for Nonprofits" at bounding box center [498, 190] width 651 height 81
copy h2 "Cash Management Strategies for Nonprofits"
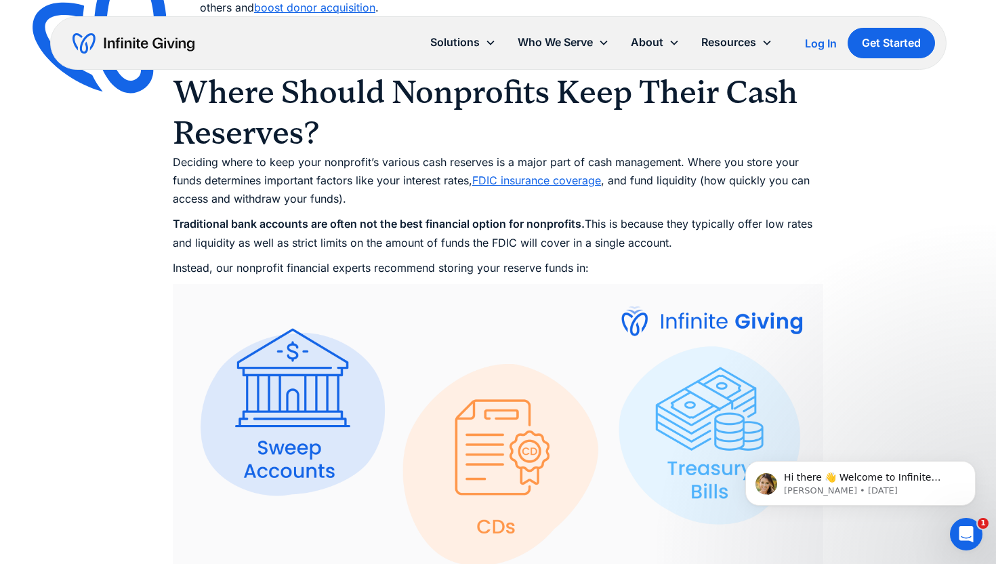
scroll to position [2476, 0]
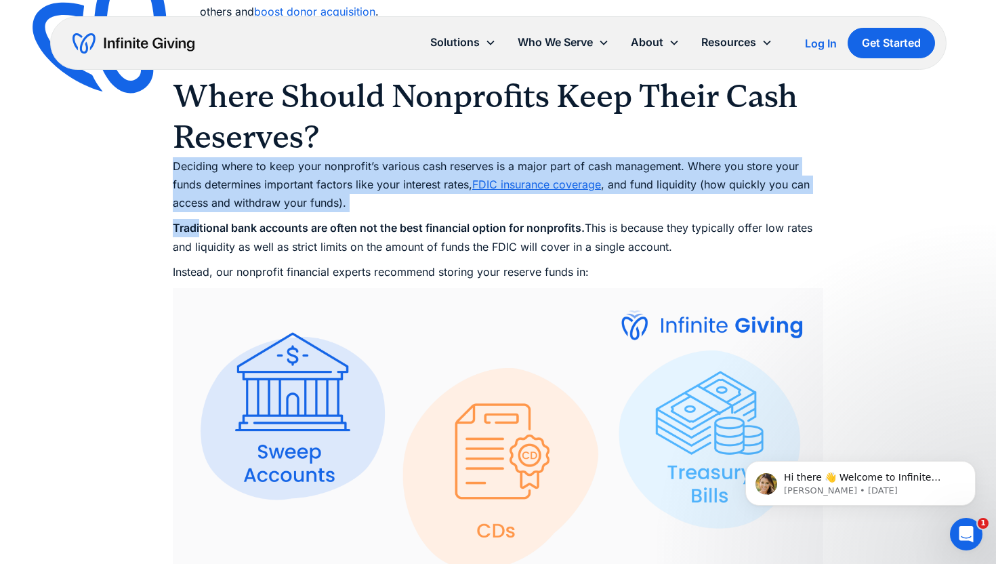
drag, startPoint x: 173, startPoint y: 166, endPoint x: 199, endPoint y: 223, distance: 62.8
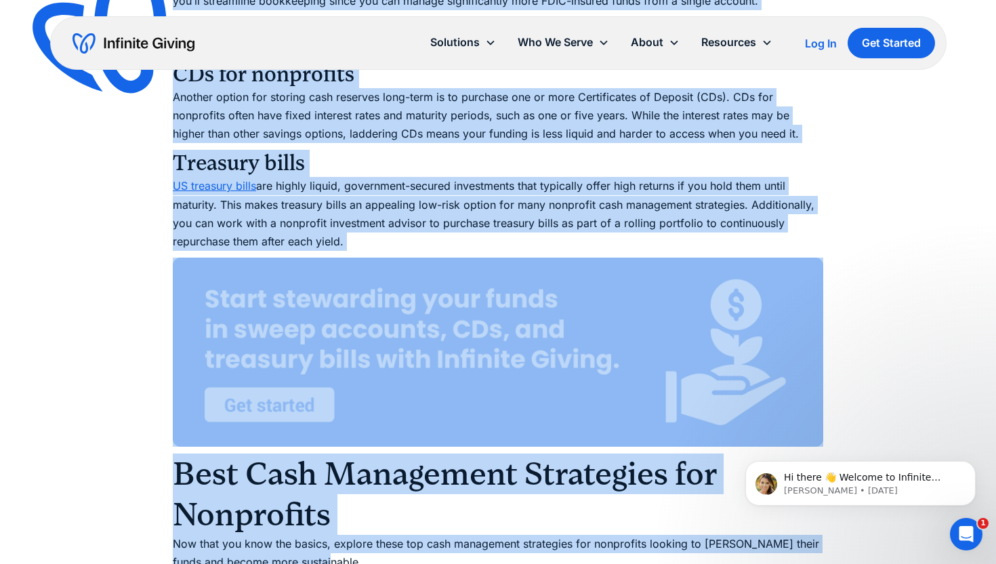
scroll to position [3263, 0]
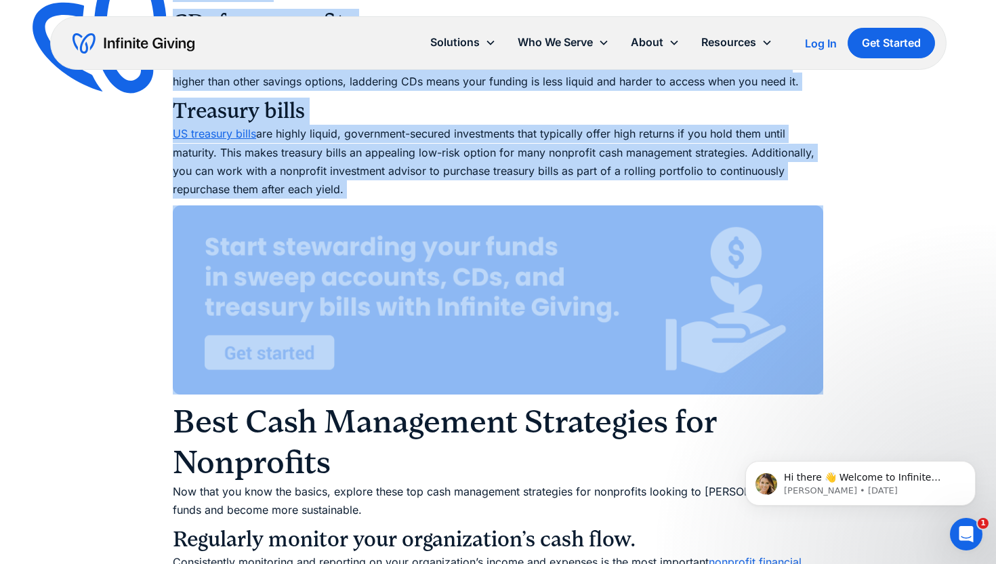
drag, startPoint x: 174, startPoint y: 165, endPoint x: 522, endPoint y: 200, distance: 350.1
copy div "Where Should Nonprofits Keep Their Cash Reserves? Deciding where to keep your n…"
